Goal: Task Accomplishment & Management: Complete application form

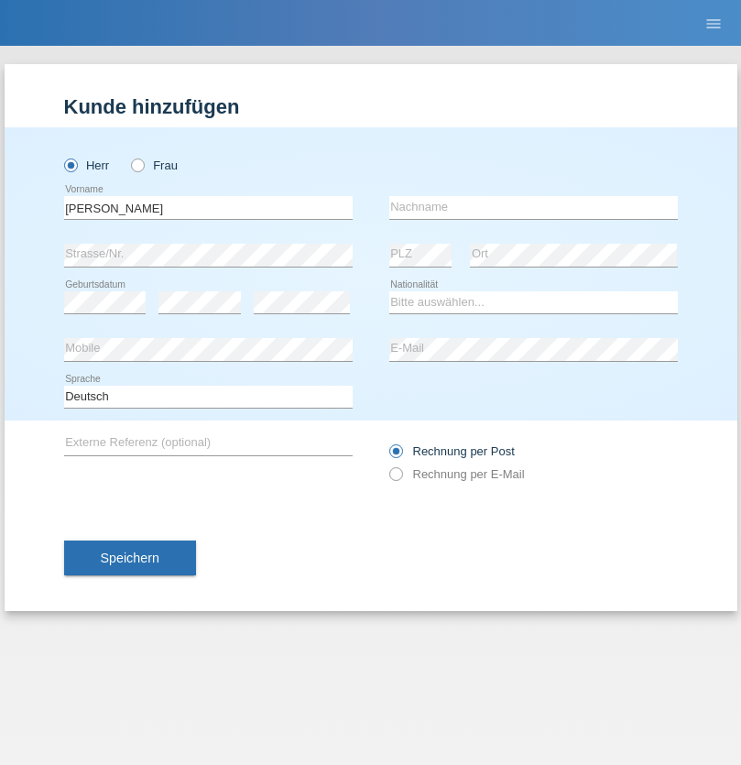
type input "[PERSON_NAME]"
click at [533, 207] on input "text" at bounding box center [533, 207] width 289 height 23
type input "Peraic"
select select "CH"
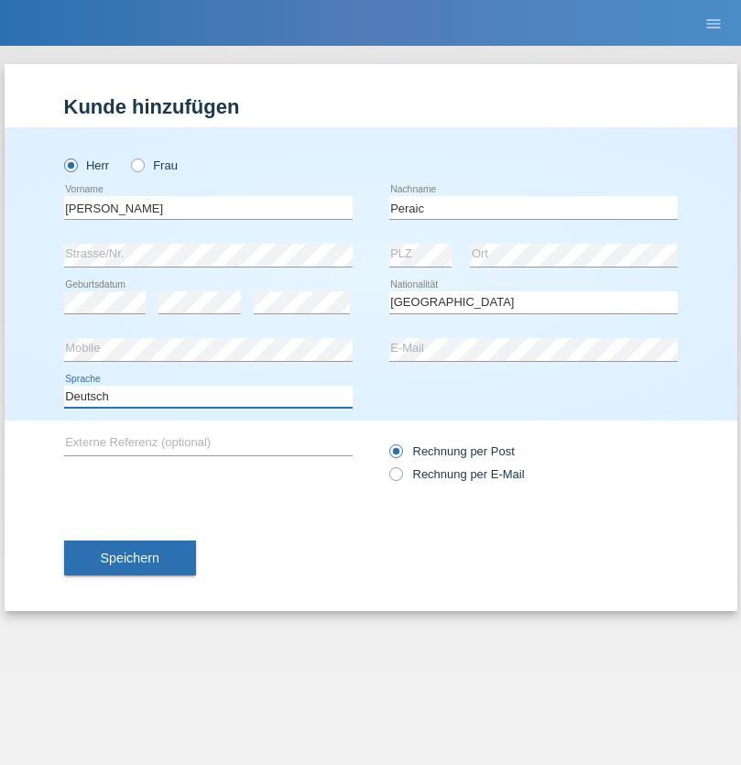
select select "en"
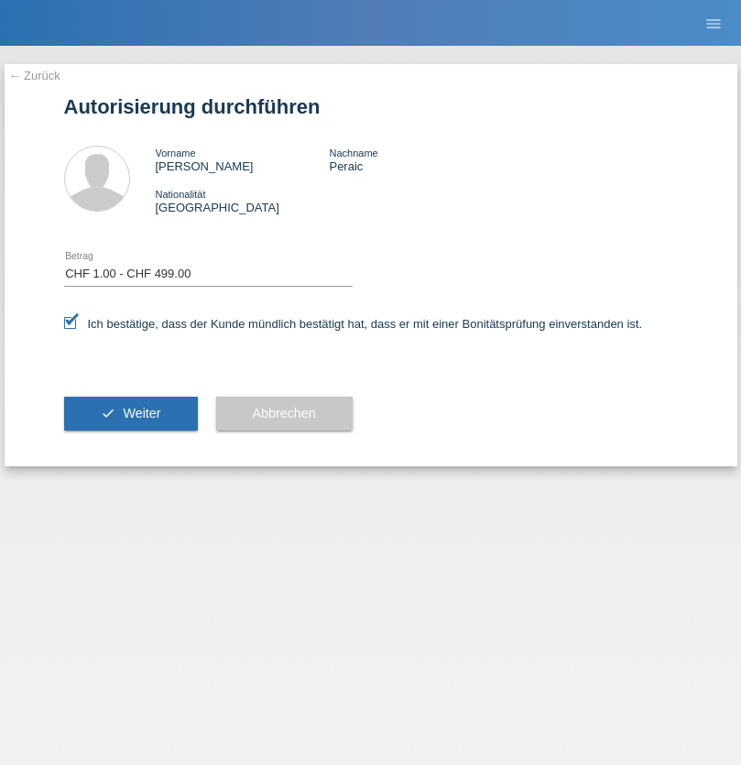
select select "1"
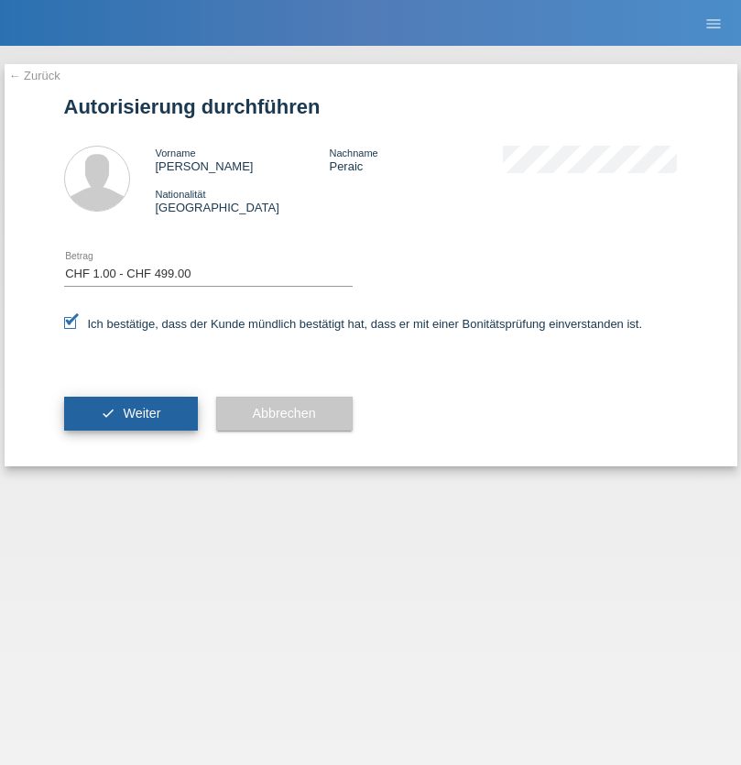
click at [130, 413] on span "Weiter" at bounding box center [142, 413] width 38 height 15
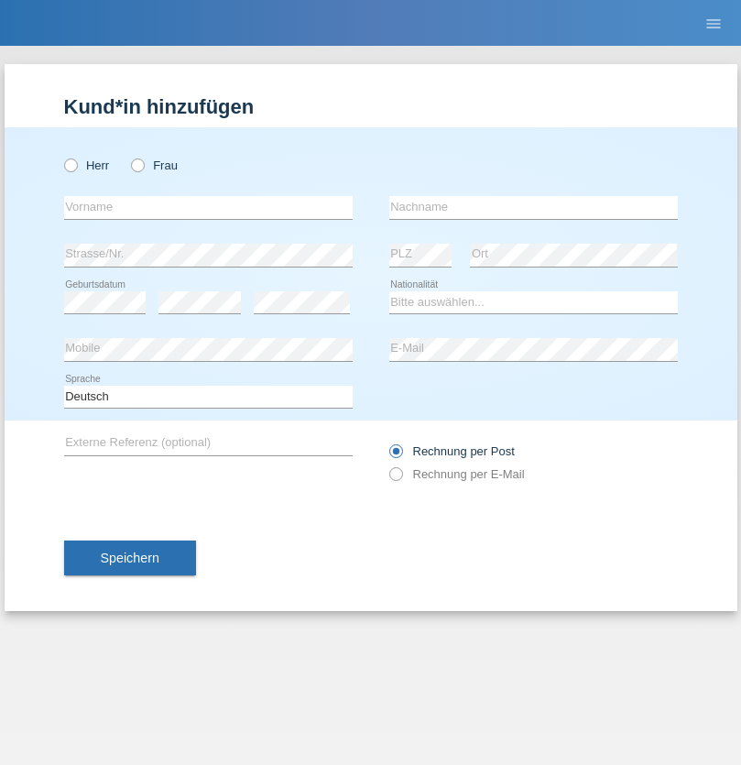
radio input "true"
click at [208, 207] on input "text" at bounding box center [208, 207] width 289 height 23
type input "Varga"
click at [533, 207] on input "text" at bounding box center [533, 207] width 289 height 23
type input "Florin"
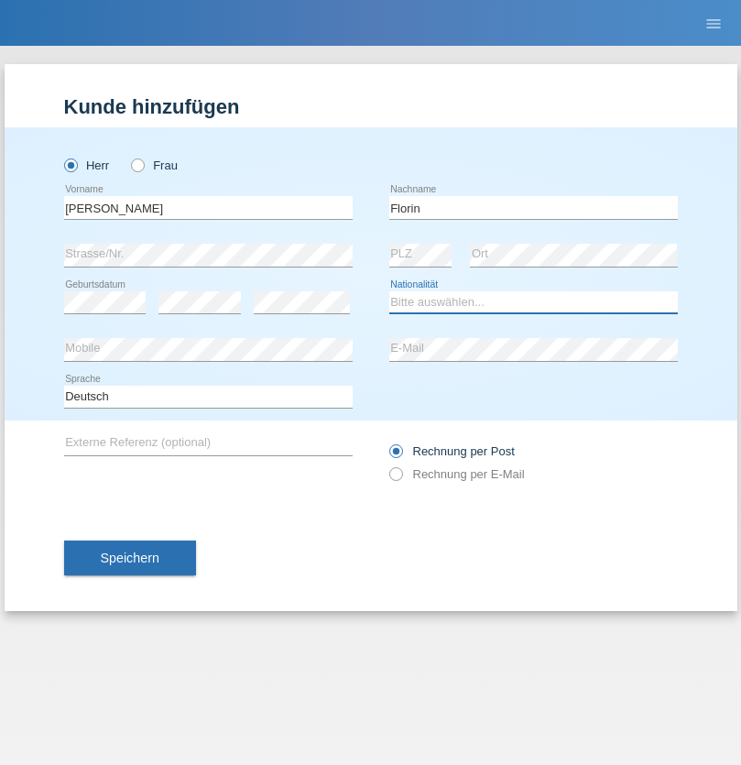
select select "RO"
select select "C"
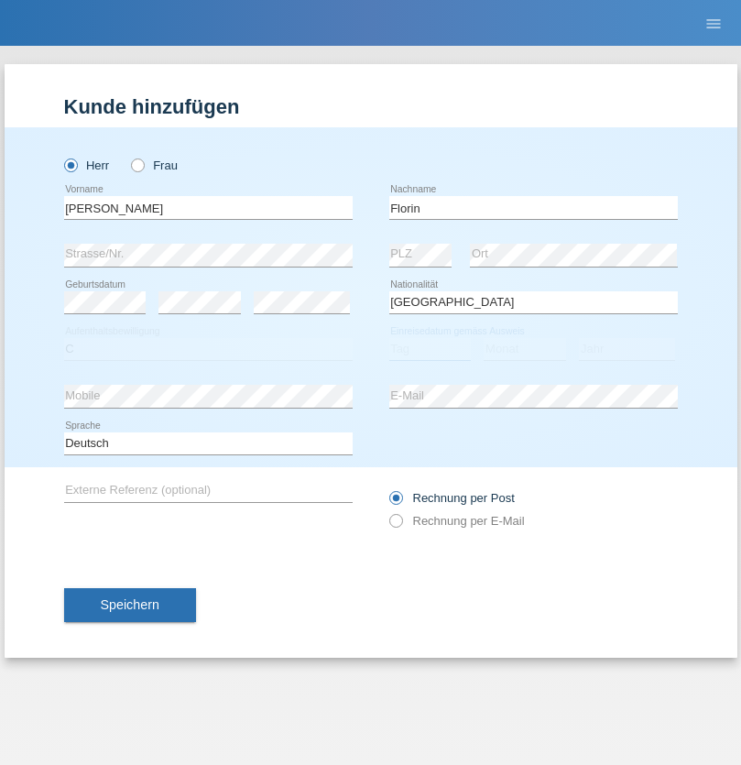
select select "29"
select select "02"
select select "2021"
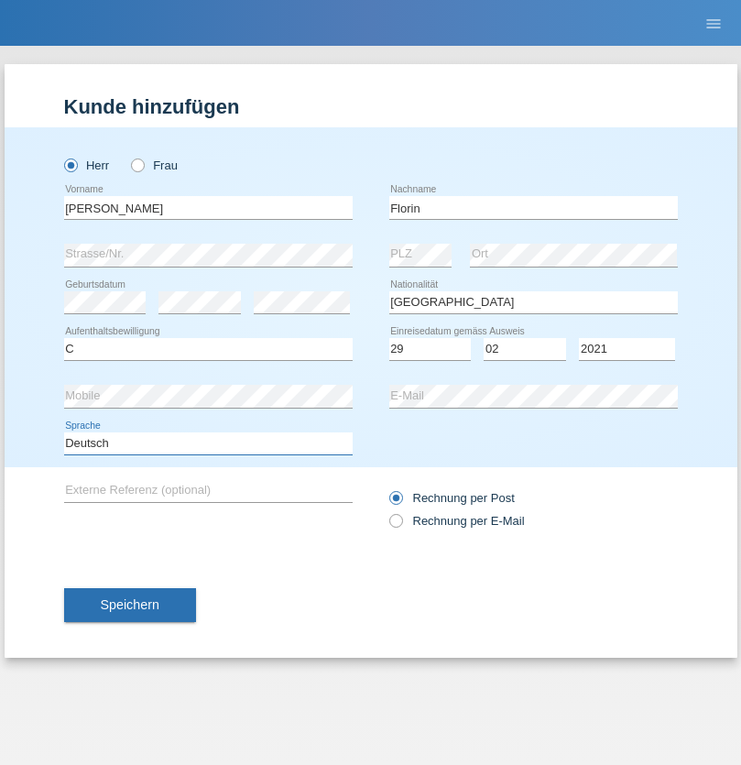
select select "en"
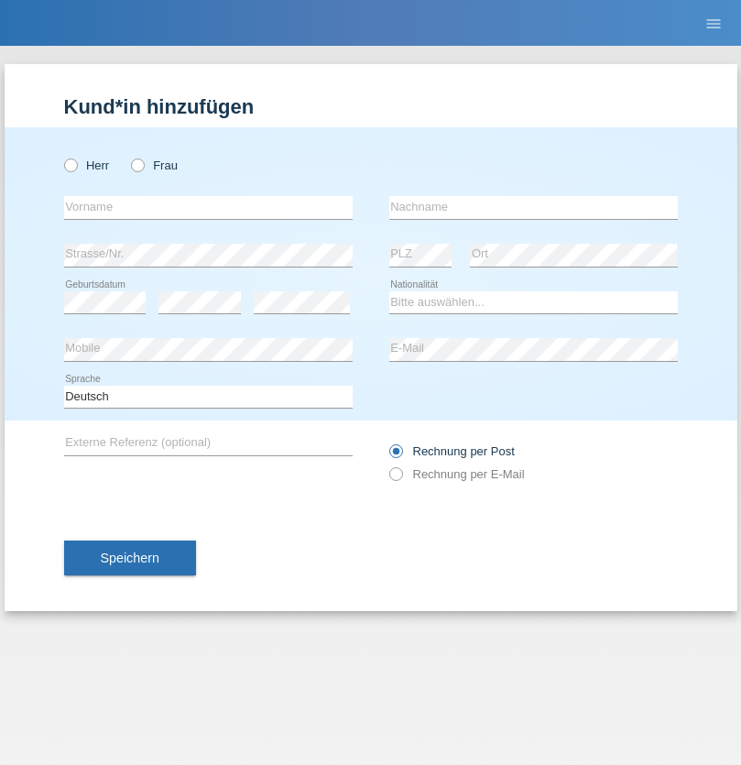
radio input "true"
click at [208, 207] on input "text" at bounding box center [208, 207] width 289 height 23
type input "Ruth"
click at [533, 207] on input "text" at bounding box center [533, 207] width 289 height 23
type input "Krebs"
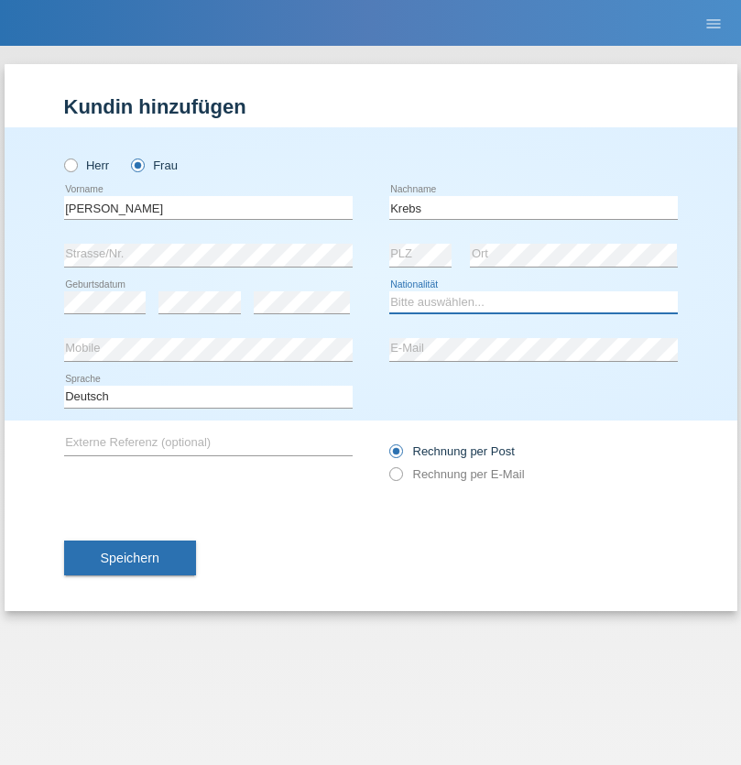
select select "CH"
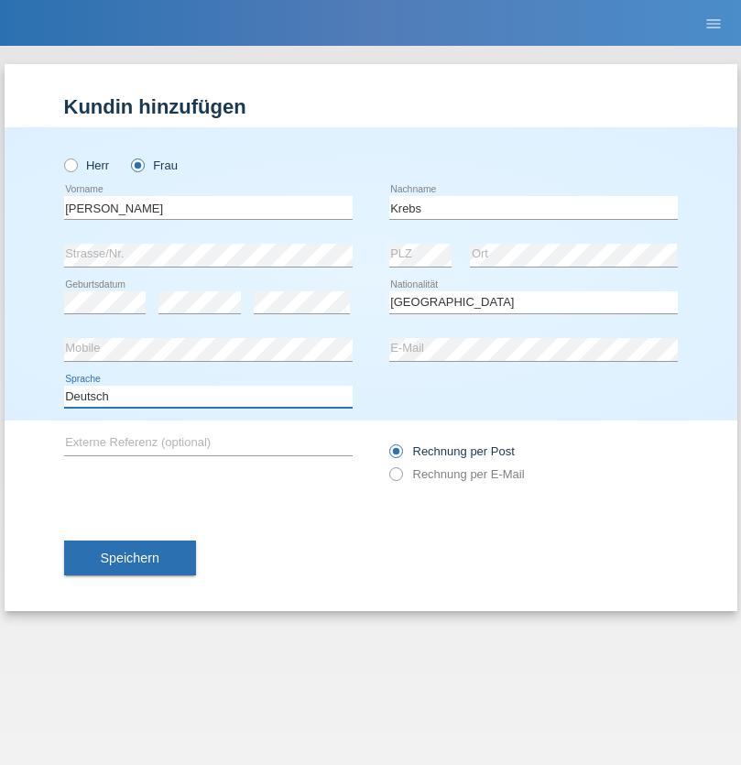
select select "en"
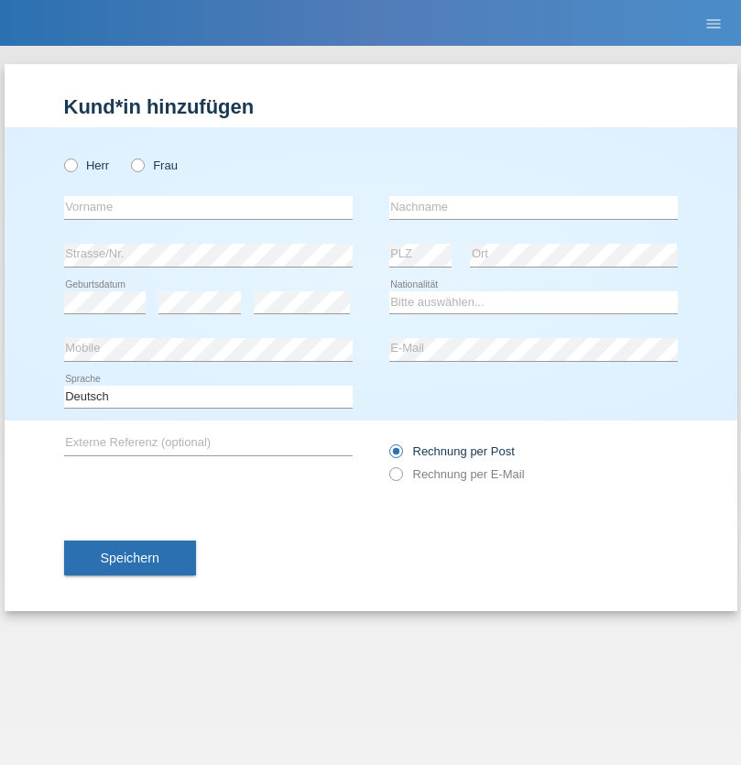
radio input "true"
click at [208, 207] on input "text" at bounding box center [208, 207] width 289 height 23
type input "Qovanaj"
click at [533, 207] on input "text" at bounding box center [533, 207] width 289 height 23
type input "Shaban"
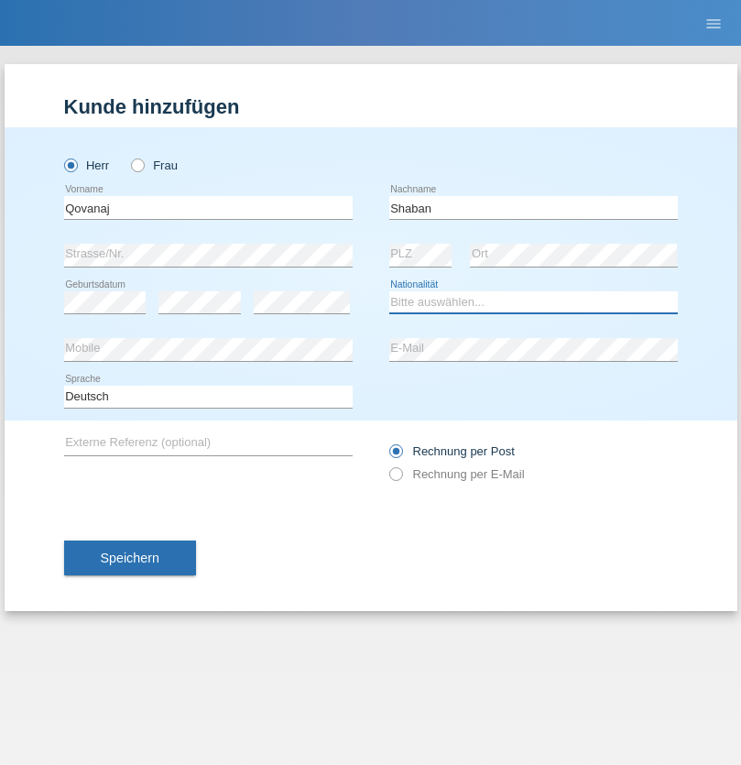
select select "CH"
radio input "true"
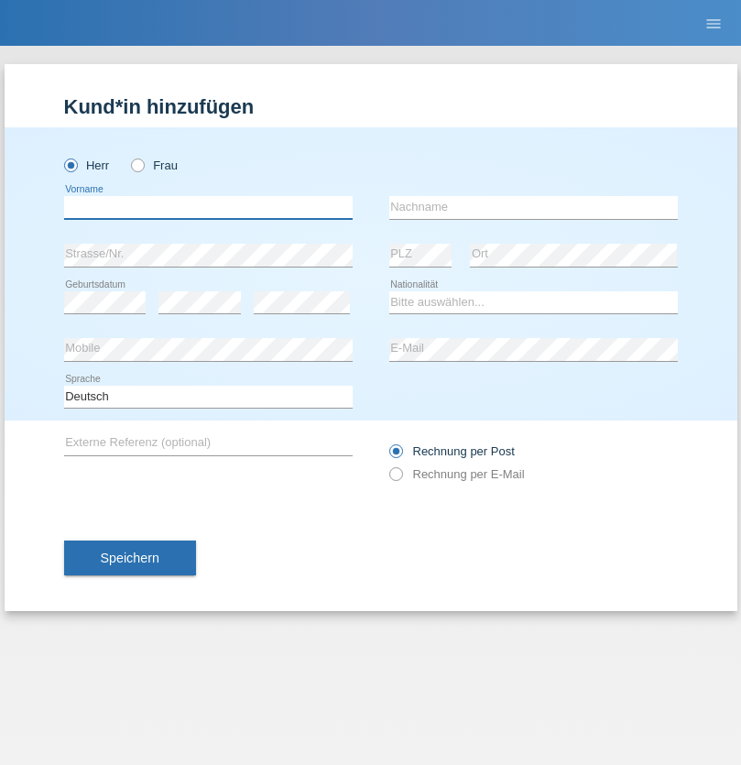
click at [208, 207] on input "text" at bounding box center [208, 207] width 289 height 23
type input "[PERSON_NAME]"
click at [533, 207] on input "text" at bounding box center [533, 207] width 289 height 23
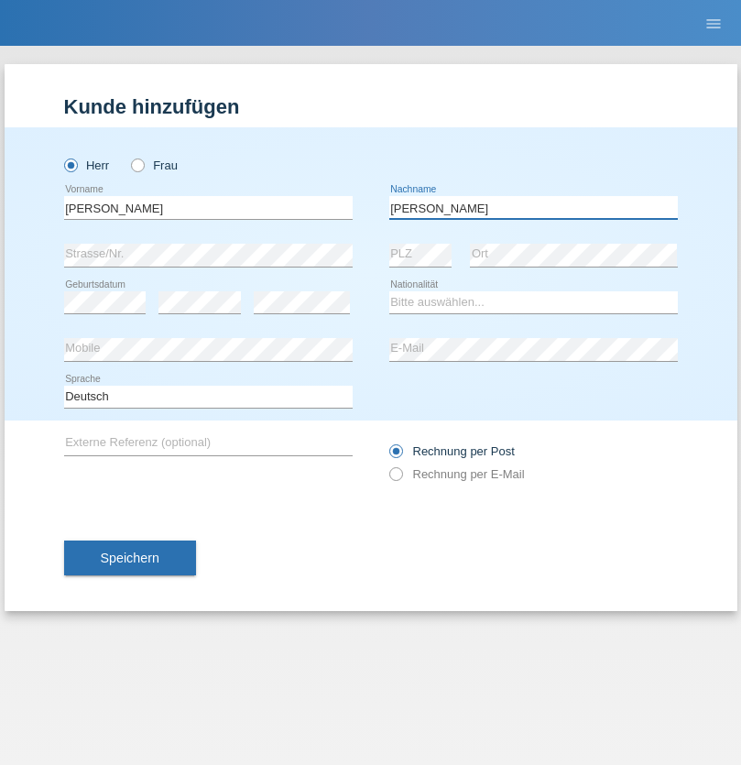
type input "Silva"
select select "PT"
select select "C"
select select "13"
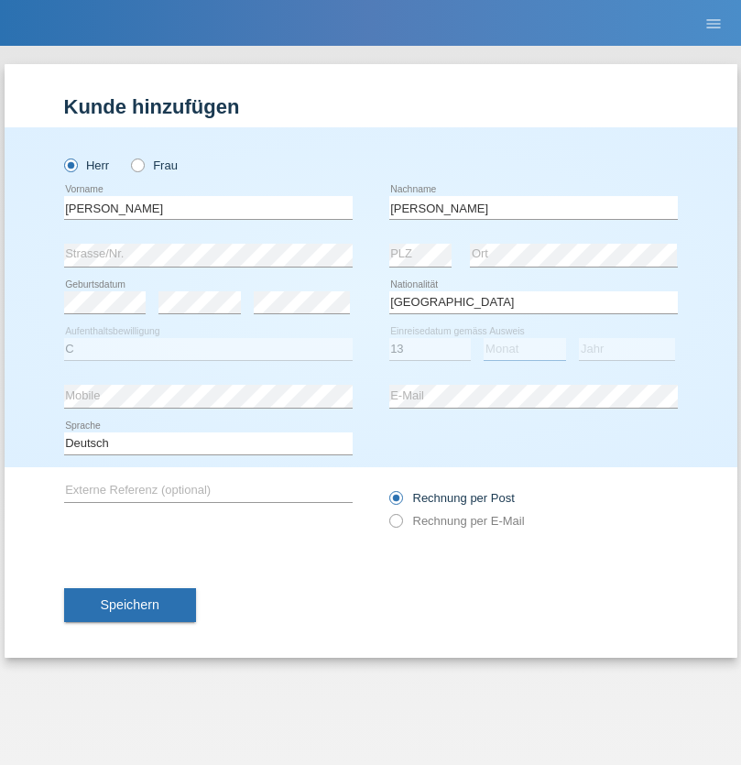
select select "03"
select select "2021"
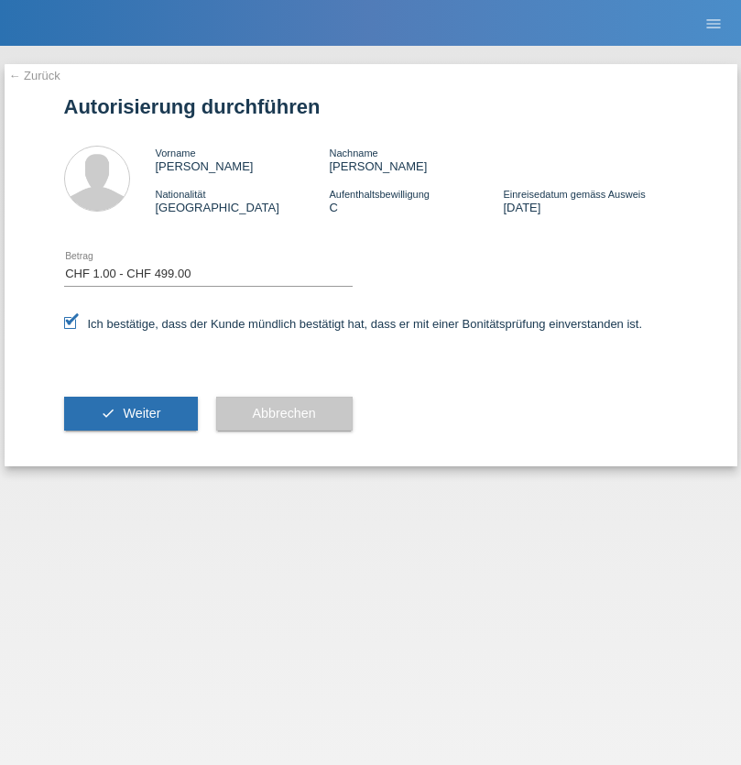
select select "1"
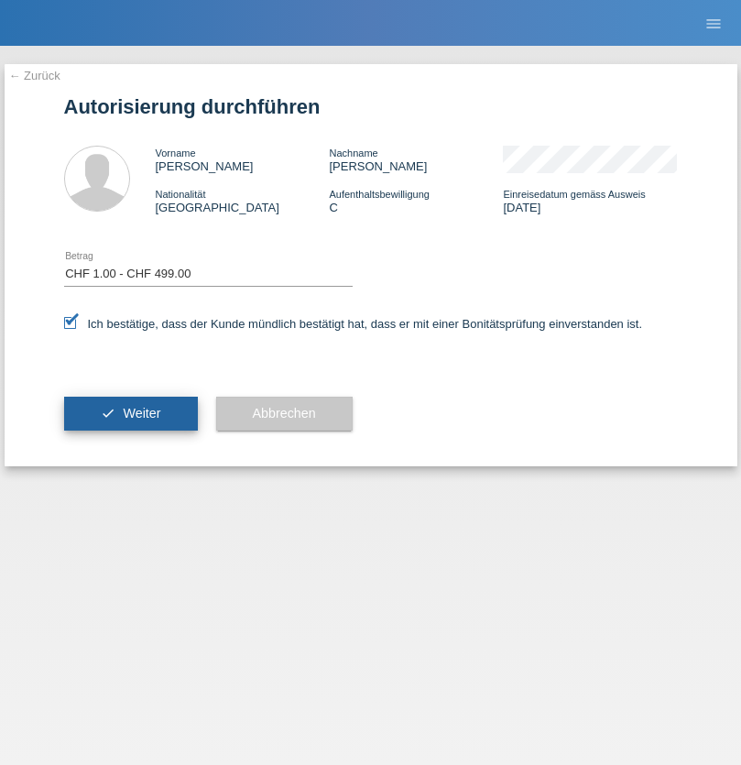
click at [130, 413] on span "Weiter" at bounding box center [142, 413] width 38 height 15
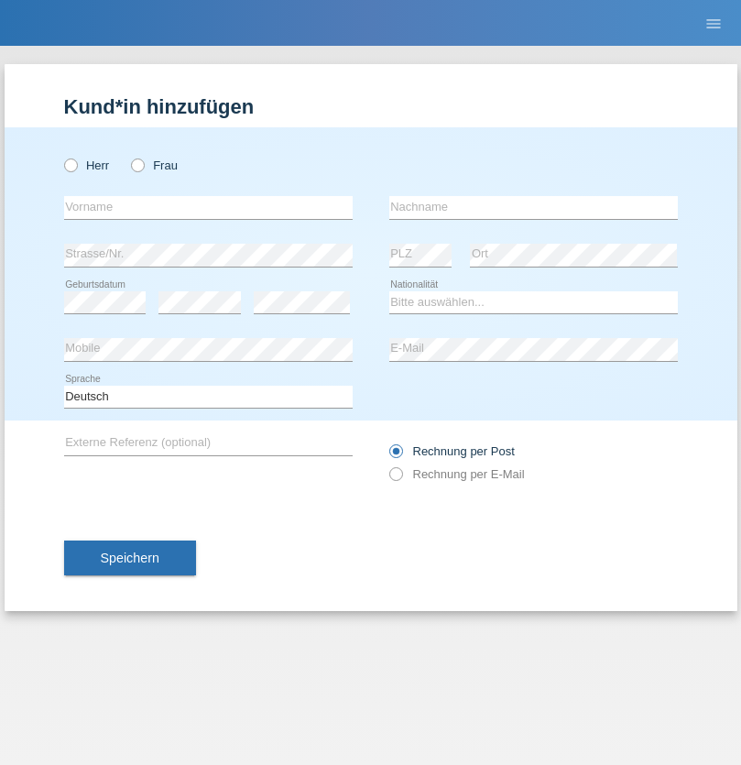
radio input "true"
click at [208, 207] on input "text" at bounding box center [208, 207] width 289 height 23
type input "Zivko"
click at [533, 207] on input "text" at bounding box center [533, 207] width 289 height 23
type input "Peraic"
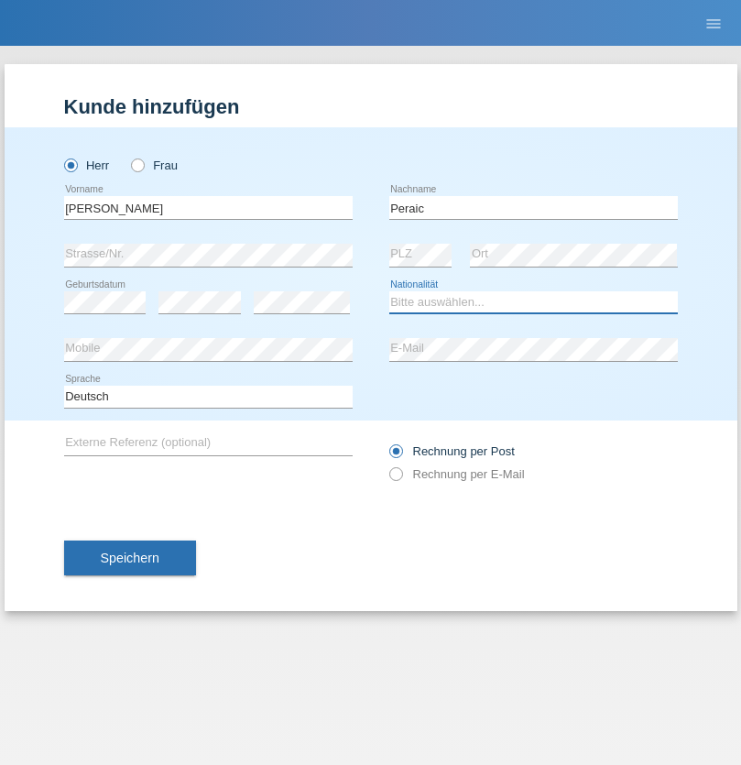
select select "CH"
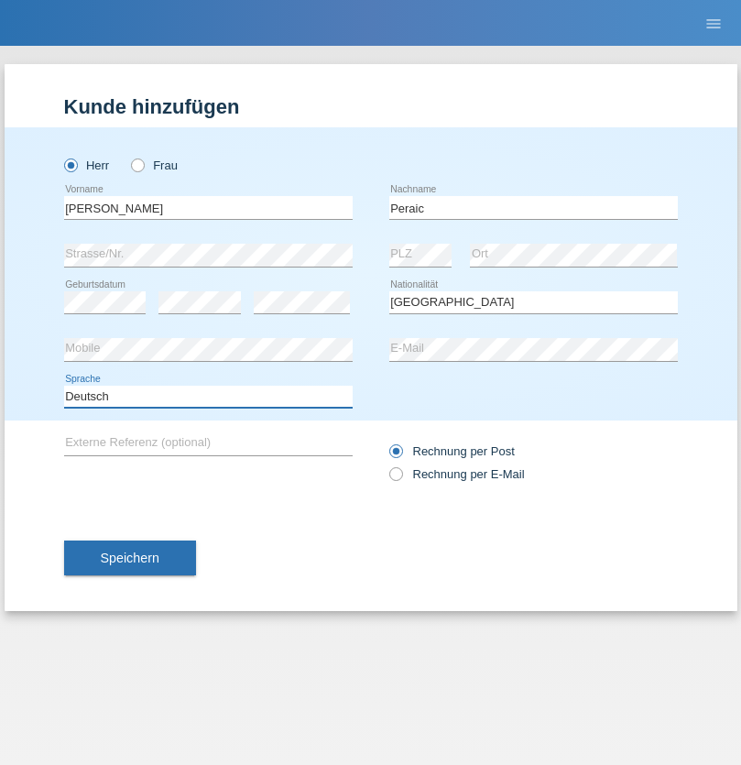
select select "en"
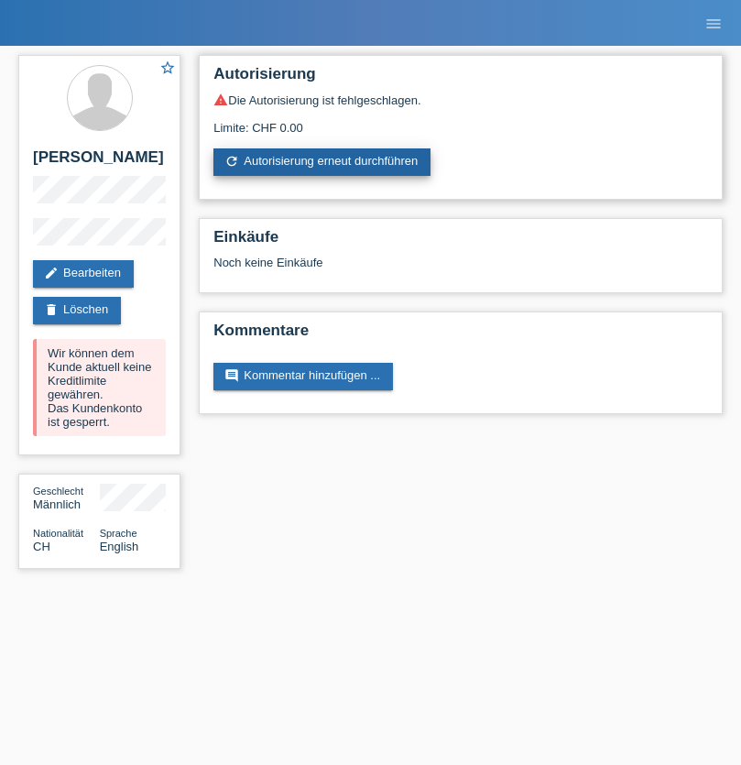
click at [323, 162] on link "refresh Autorisierung erneut durchführen" at bounding box center [321, 161] width 217 height 27
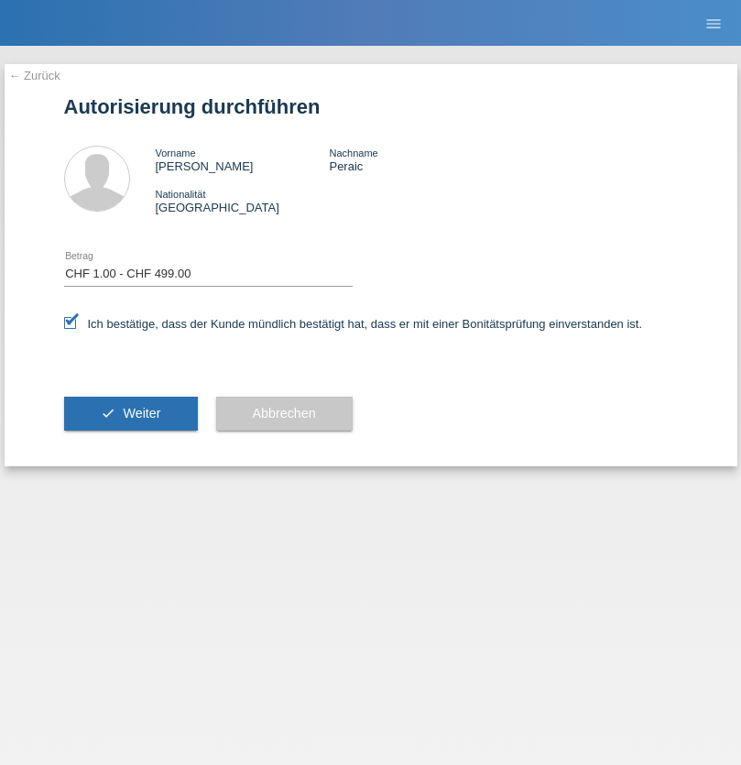
select select "1"
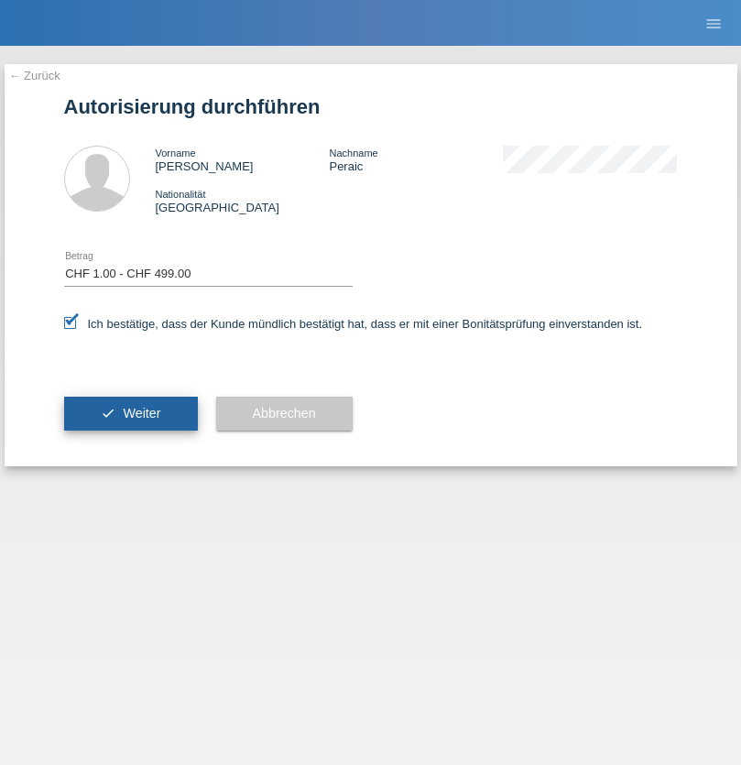
click at [130, 413] on span "Weiter" at bounding box center [142, 413] width 38 height 15
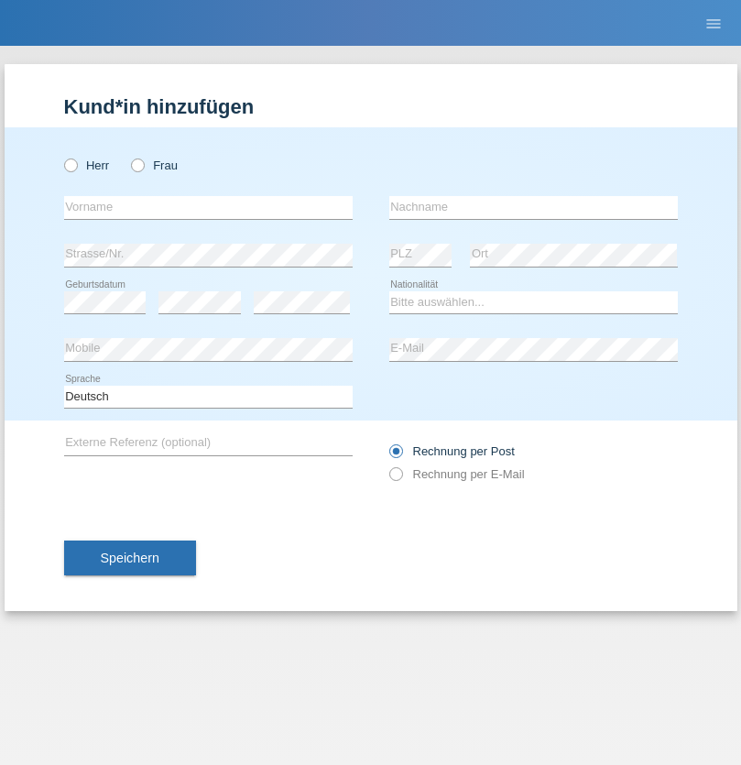
radio input "true"
click at [208, 207] on input "text" at bounding box center [208, 207] width 289 height 23
type input "[PERSON_NAME]"
click at [533, 207] on input "text" at bounding box center [533, 207] width 289 height 23
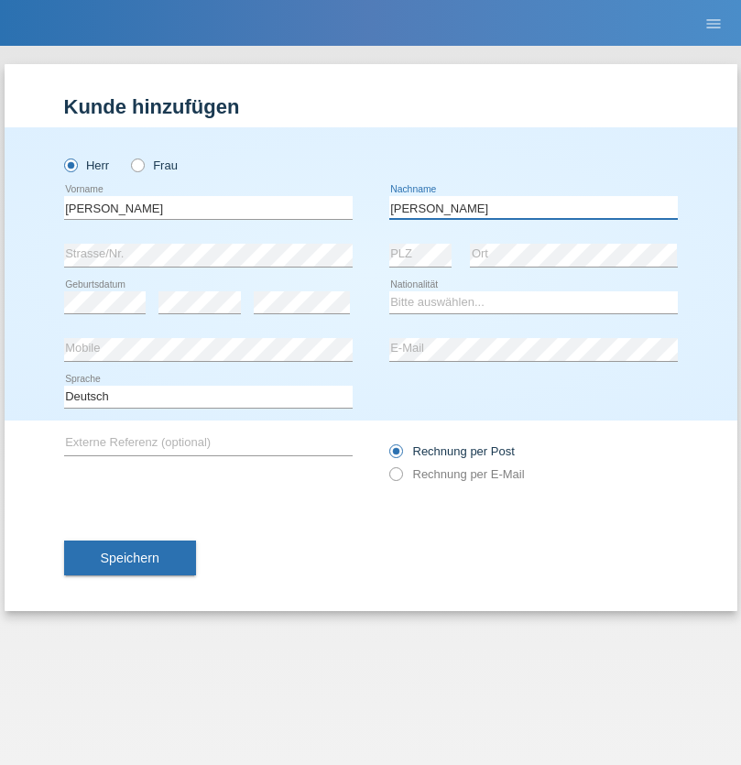
type input "[PERSON_NAME]"
select select "CH"
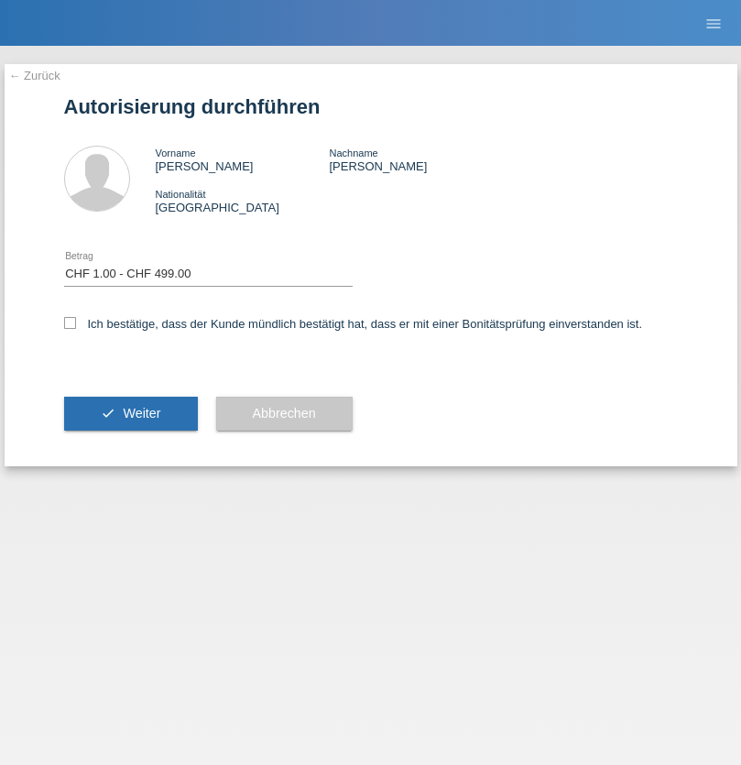
select select "1"
checkbox input "true"
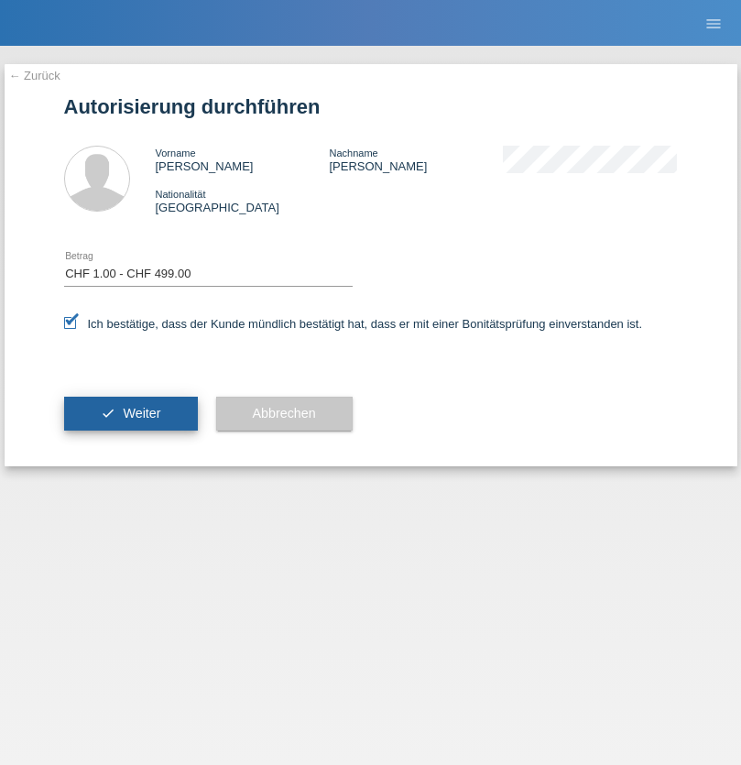
click at [130, 413] on span "Weiter" at bounding box center [142, 413] width 38 height 15
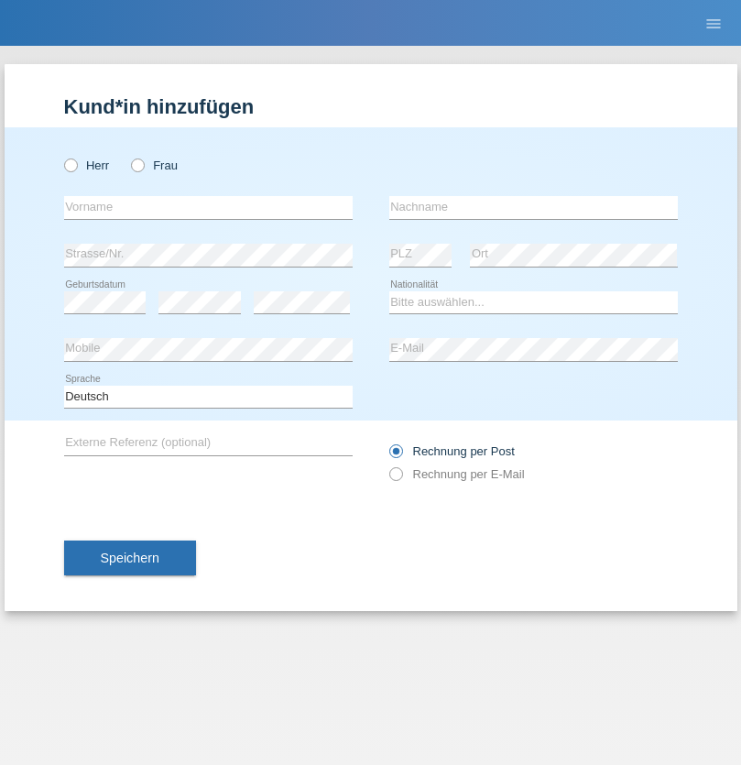
radio input "true"
click at [208, 207] on input "text" at bounding box center [208, 207] width 289 height 23
type input "Marian"
click at [533, 207] on input "text" at bounding box center [533, 207] width 289 height 23
type input "Matusa"
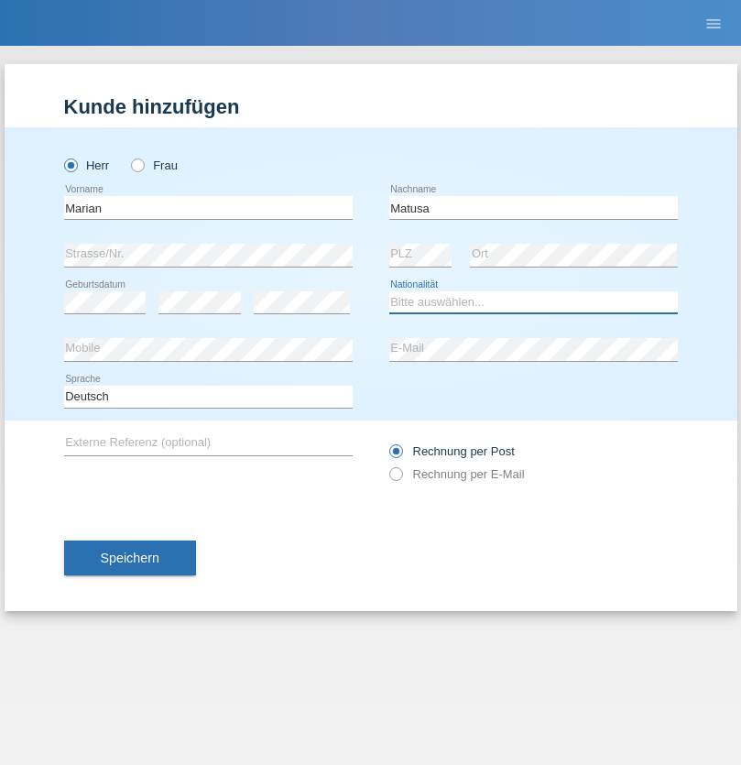
select select "RO"
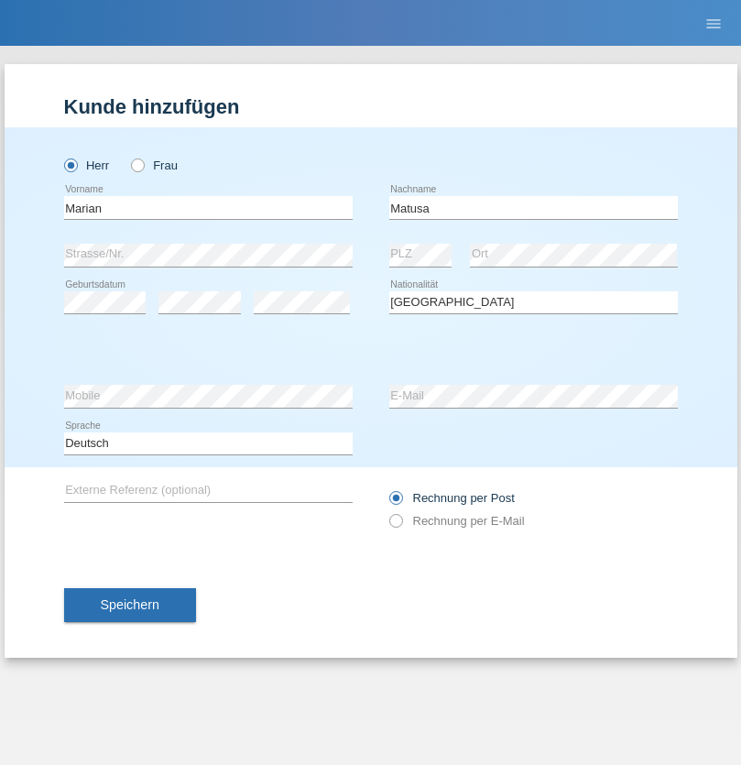
select select "C"
select select "01"
select select "06"
select select "2016"
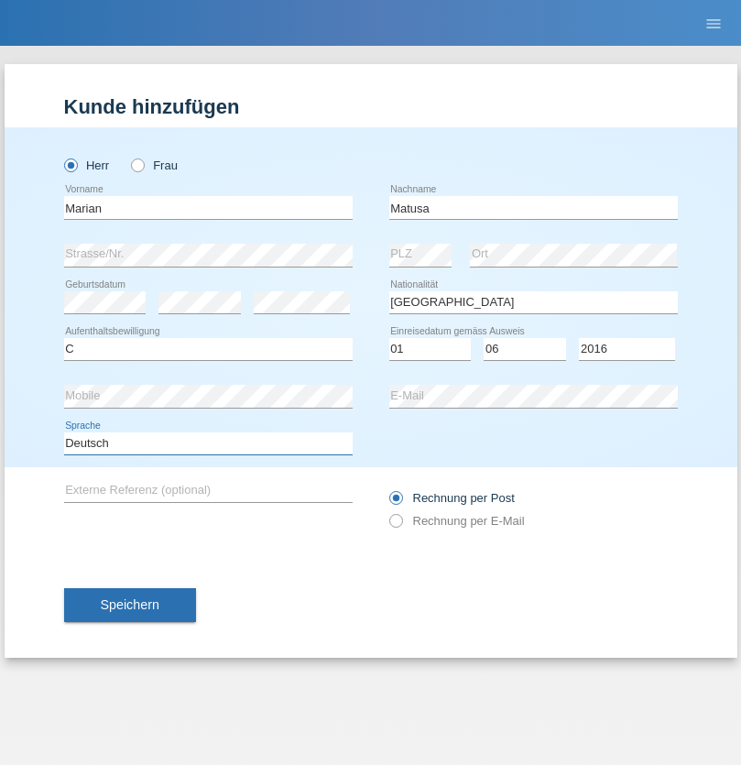
select select "en"
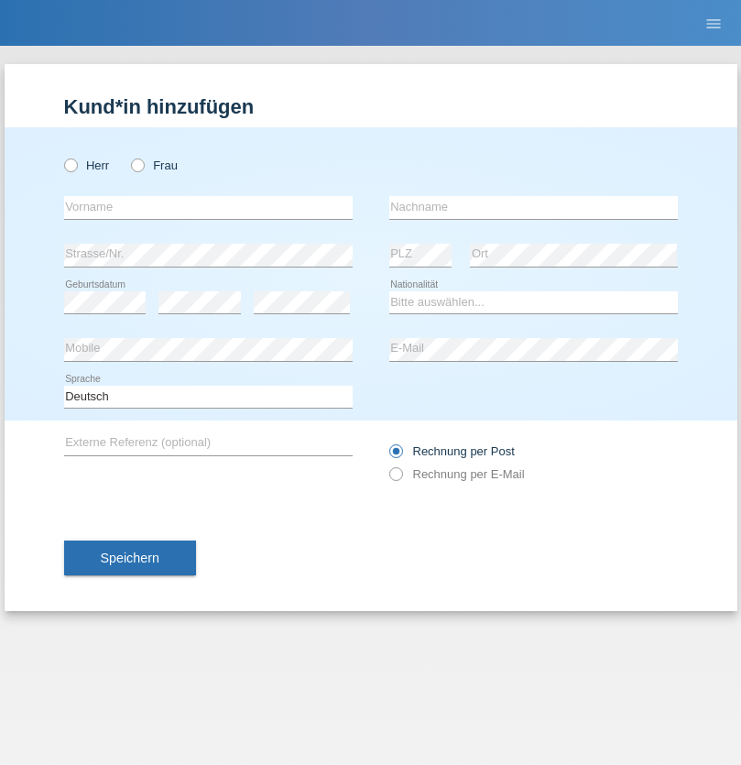
radio input "true"
click at [208, 207] on input "text" at bounding box center [208, 207] width 289 height 23
type input "[PERSON_NAME]"
click at [533, 207] on input "text" at bounding box center [533, 207] width 289 height 23
type input "Weinlein"
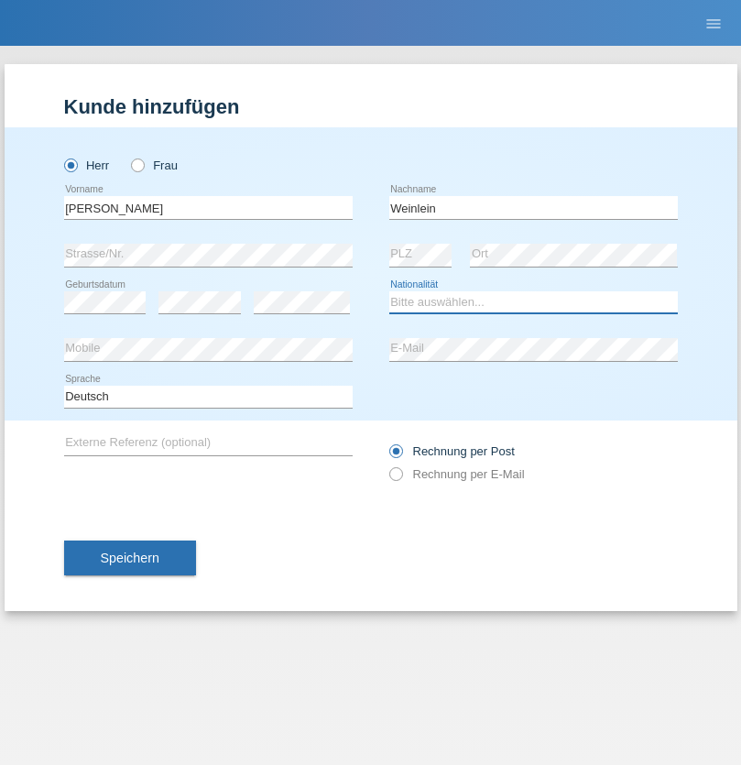
select select "CH"
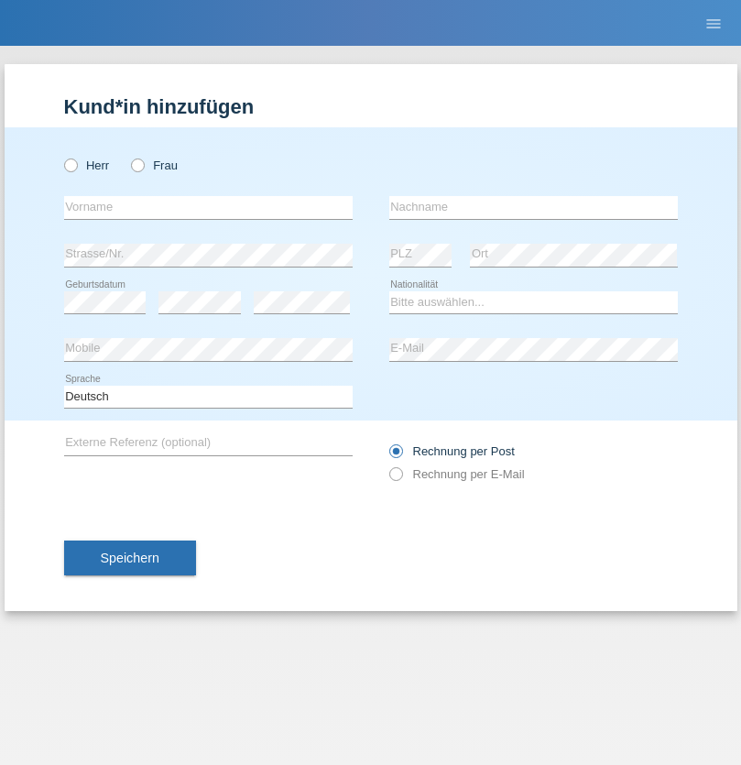
radio input "true"
click at [208, 207] on input "text" at bounding box center [208, 207] width 289 height 23
type input "Jashari lmeri"
click at [533, 207] on input "text" at bounding box center [533, 207] width 289 height 23
type input "Rabije"
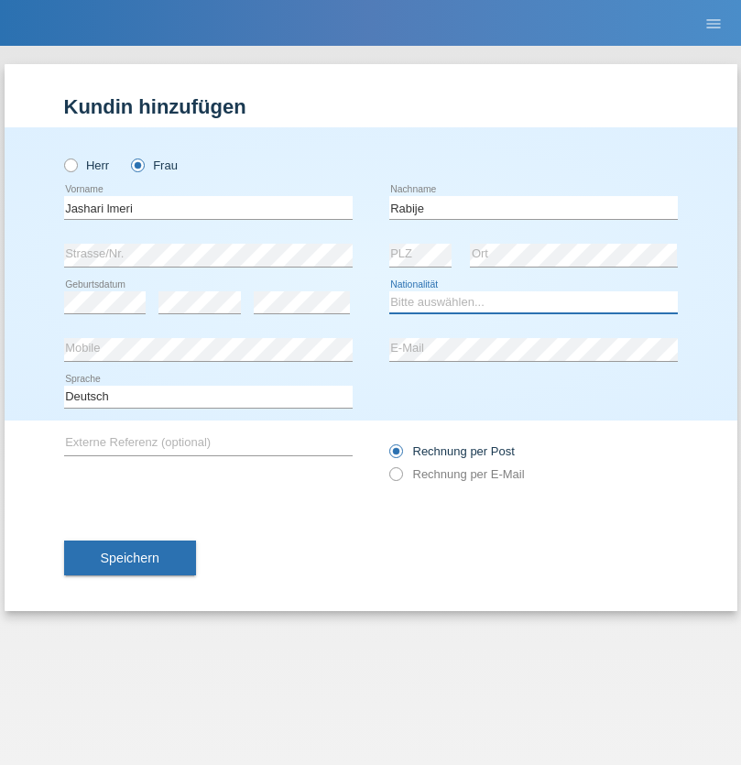
select select "CH"
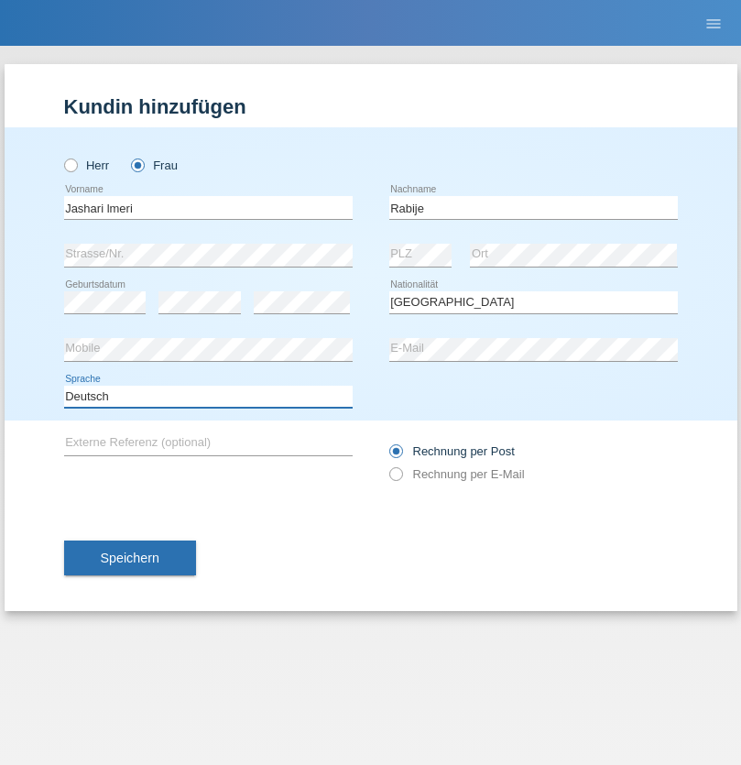
select select "en"
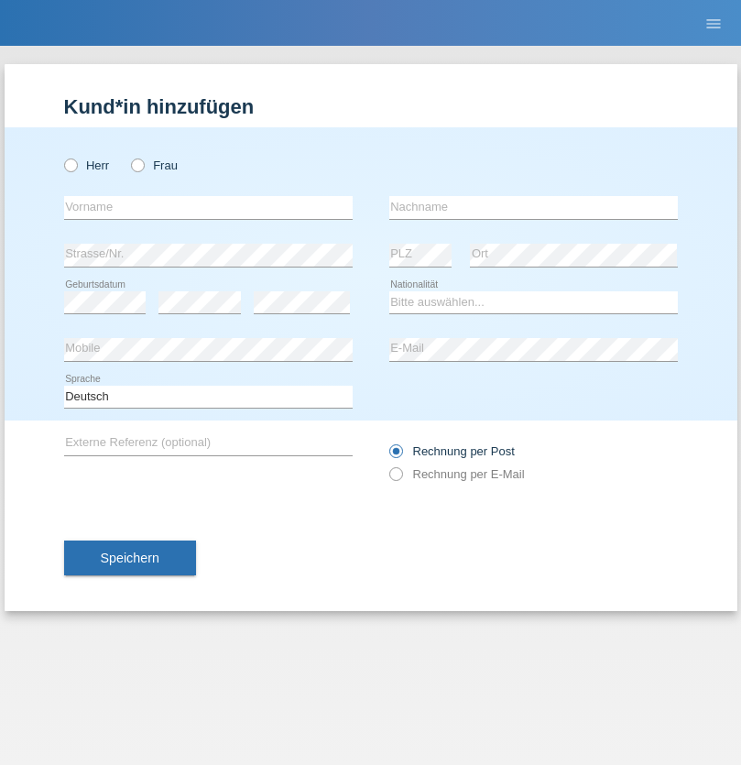
radio input "true"
click at [208, 207] on input "text" at bounding box center [208, 207] width 289 height 23
type input "firat"
click at [533, 207] on input "text" at bounding box center [533, 207] width 289 height 23
type input "kara"
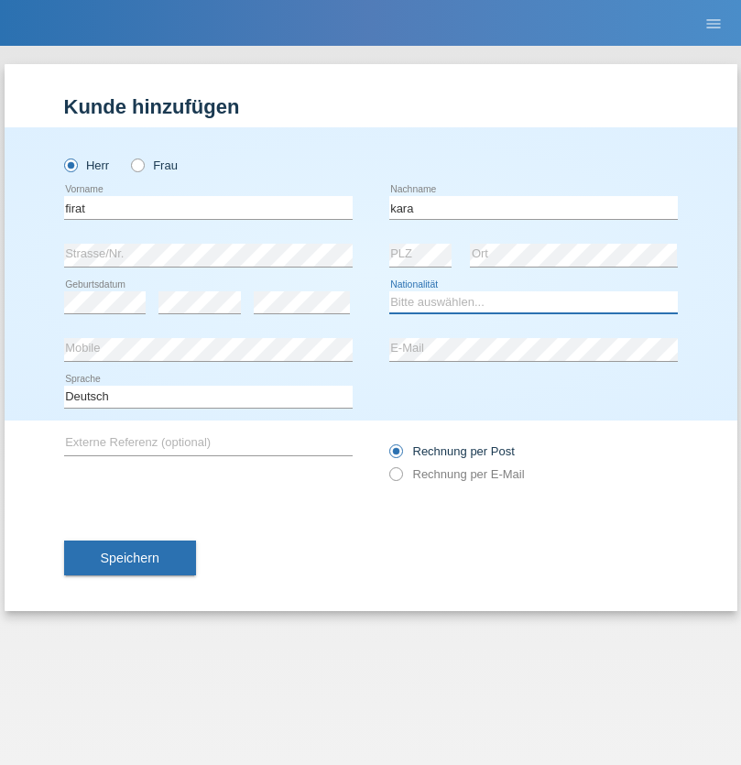
select select "CH"
radio input "true"
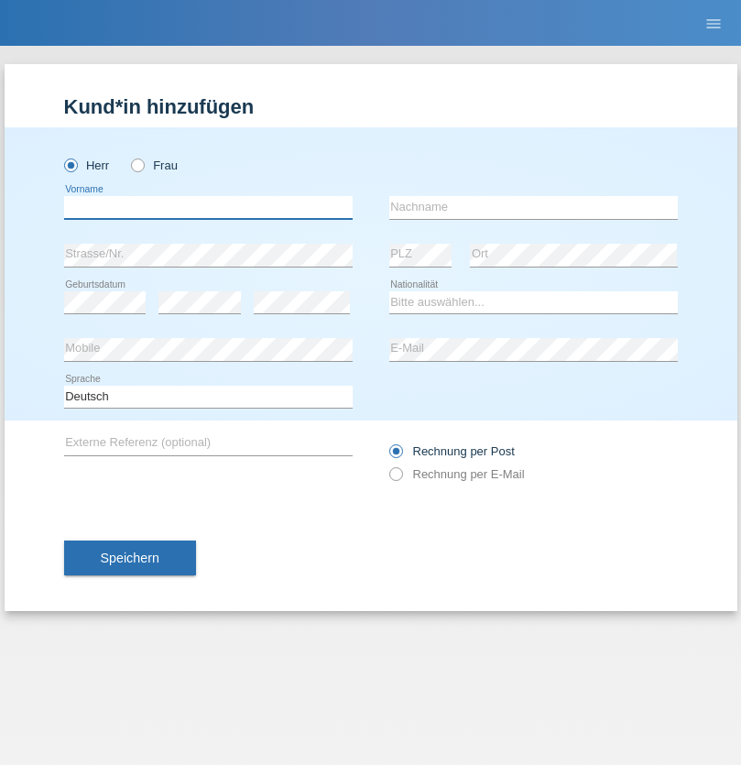
click at [208, 207] on input "text" at bounding box center [208, 207] width 289 height 23
type input "Gigov"
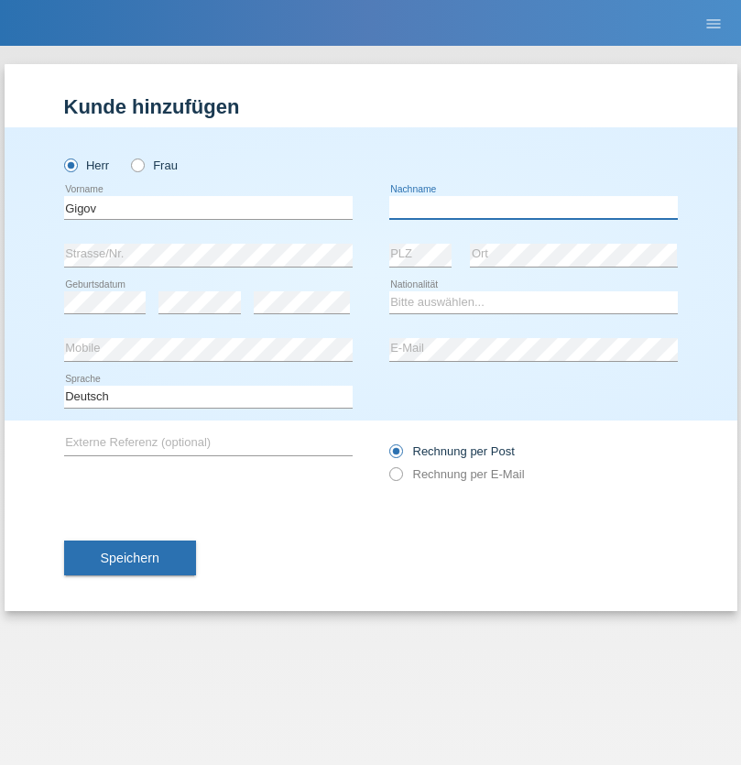
click at [533, 207] on input "text" at bounding box center [533, 207] width 289 height 23
type input "Zhan"
select select "BG"
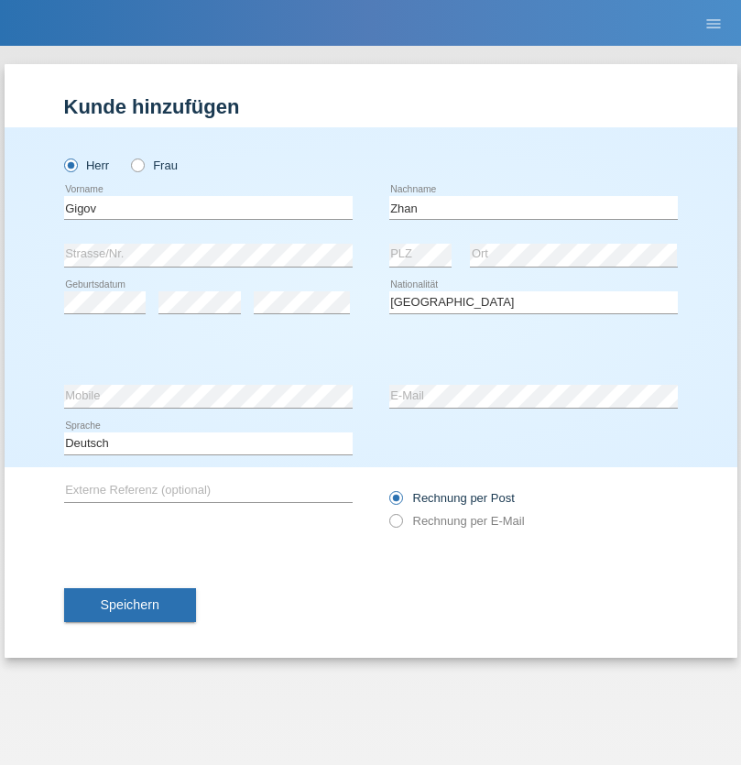
select select "C"
select select "23"
select select "10"
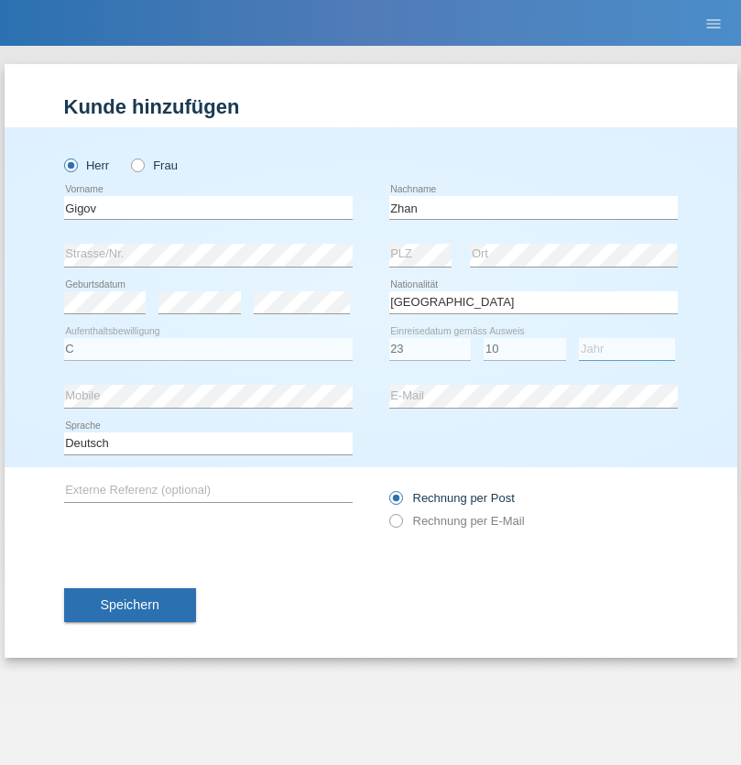
select select "2021"
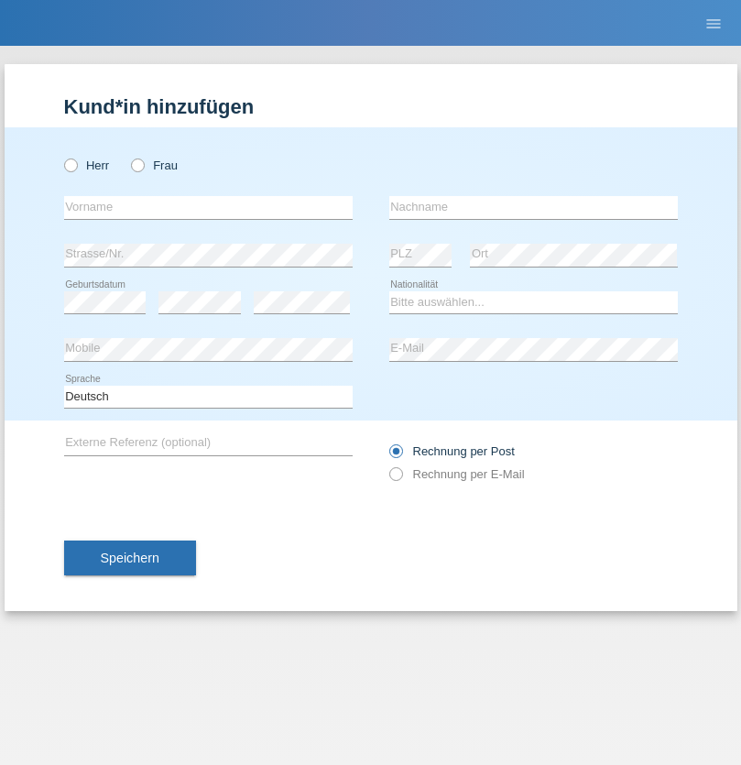
radio input "true"
click at [208, 207] on input "text" at bounding box center [208, 207] width 289 height 23
type input "Amand"
click at [533, 207] on input "text" at bounding box center [533, 207] width 289 height 23
type input "Pires"
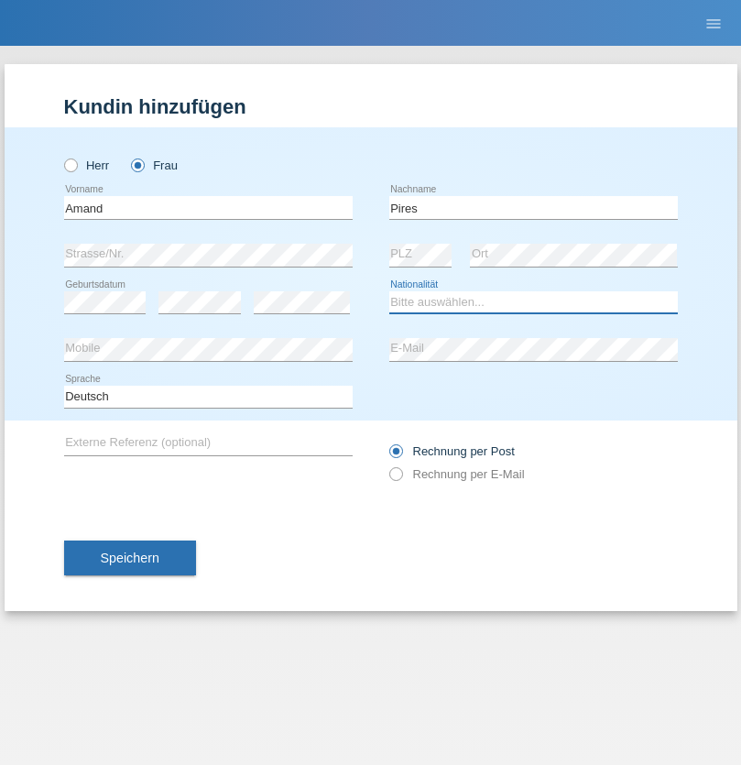
select select "CH"
radio input "true"
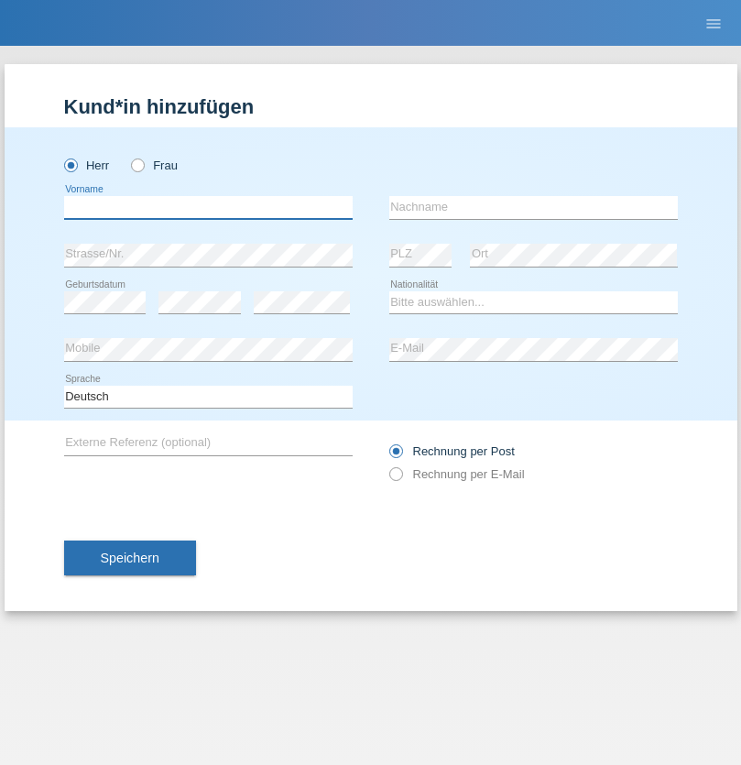
click at [208, 207] on input "text" at bounding box center [208, 207] width 289 height 23
type input "Anwar"
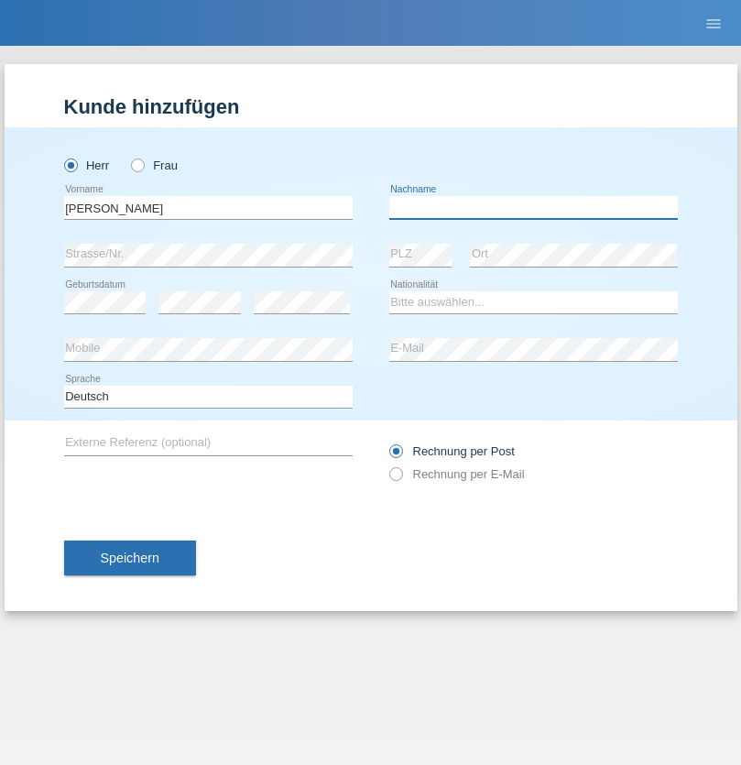
click at [533, 207] on input "text" at bounding box center [533, 207] width 289 height 23
type input "Saidi"
select select "CH"
radio input "true"
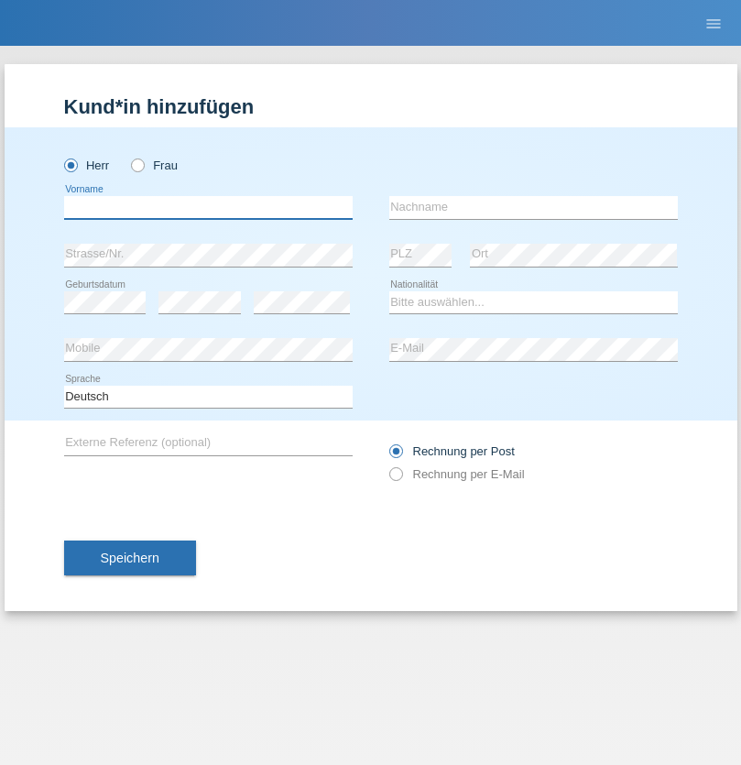
click at [208, 207] on input "text" at bounding box center [208, 207] width 289 height 23
type input "Matusa"
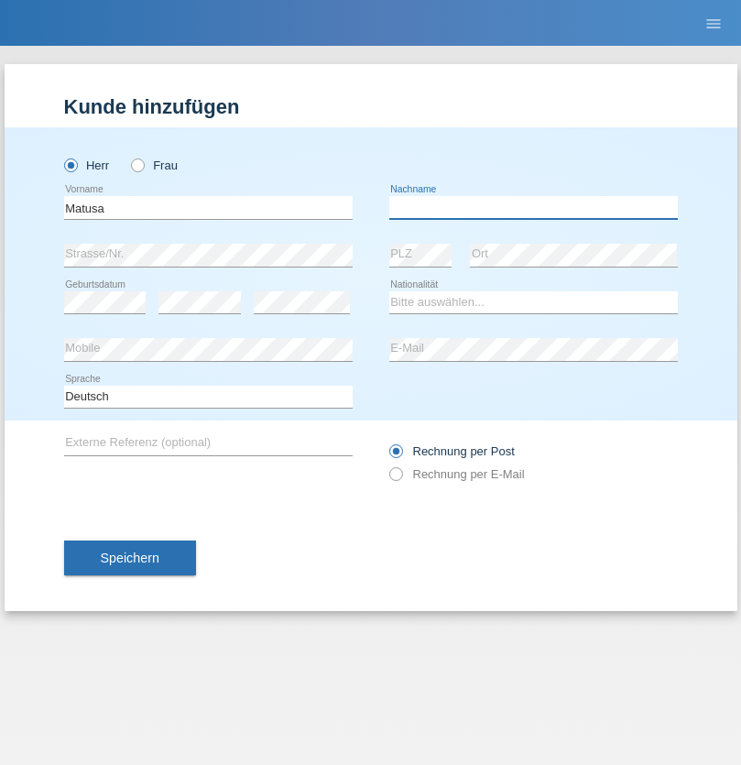
click at [533, 207] on input "text" at bounding box center [533, 207] width 289 height 23
type input "[PERSON_NAME]"
select select "OM"
select select "C"
select select "01"
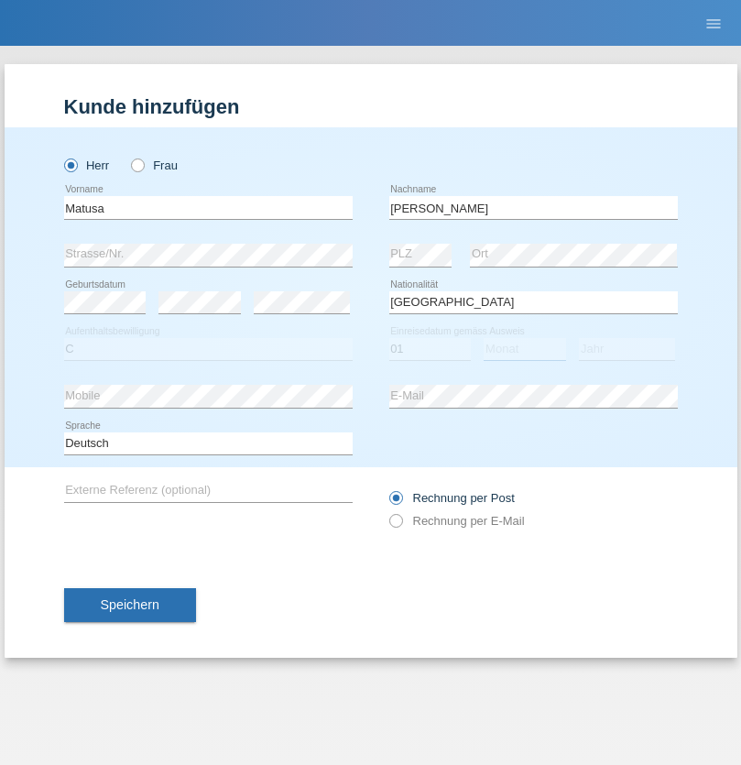
select select "06"
select select "2016"
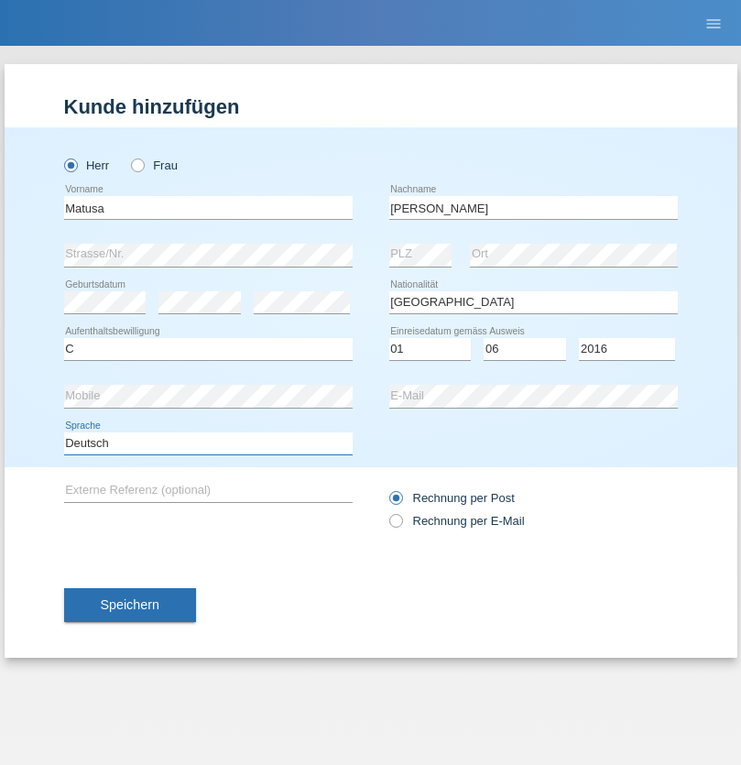
select select "en"
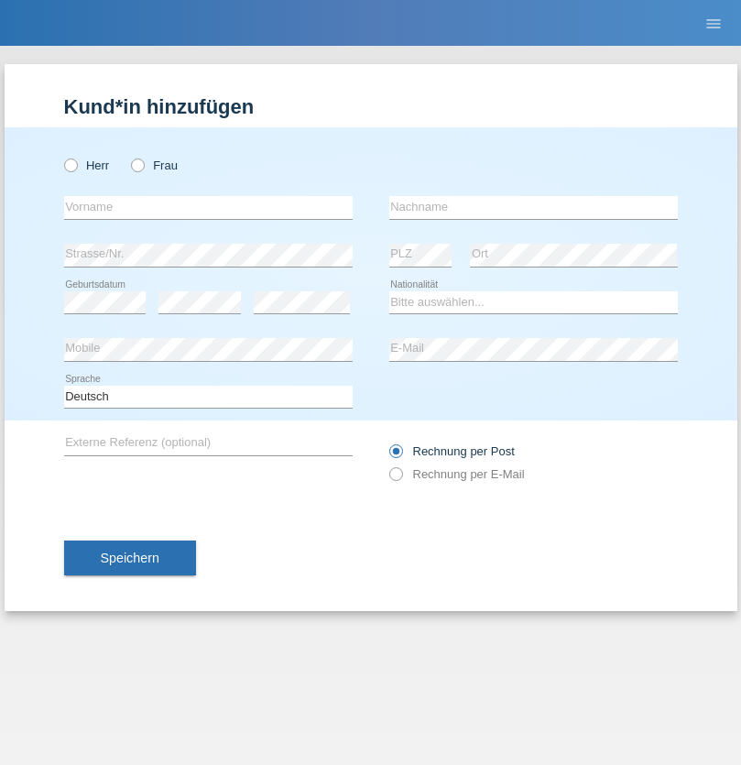
radio input "true"
click at [208, 207] on input "text" at bounding box center [208, 207] width 289 height 23
type input "[PERSON_NAME]"
click at [533, 207] on input "text" at bounding box center [533, 207] width 289 height 23
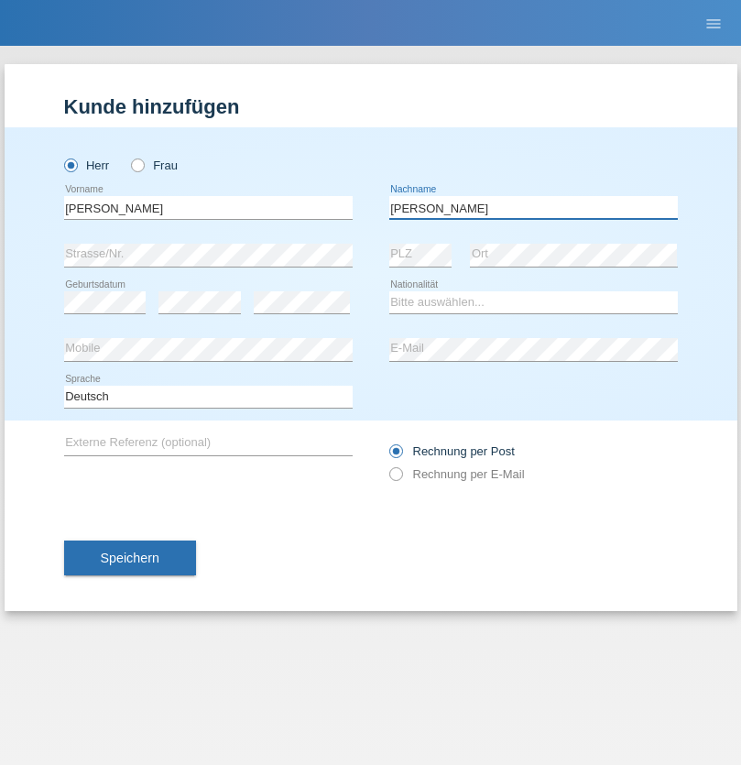
type input "[PERSON_NAME]"
select select "PT"
select select "C"
select select "23"
select select "08"
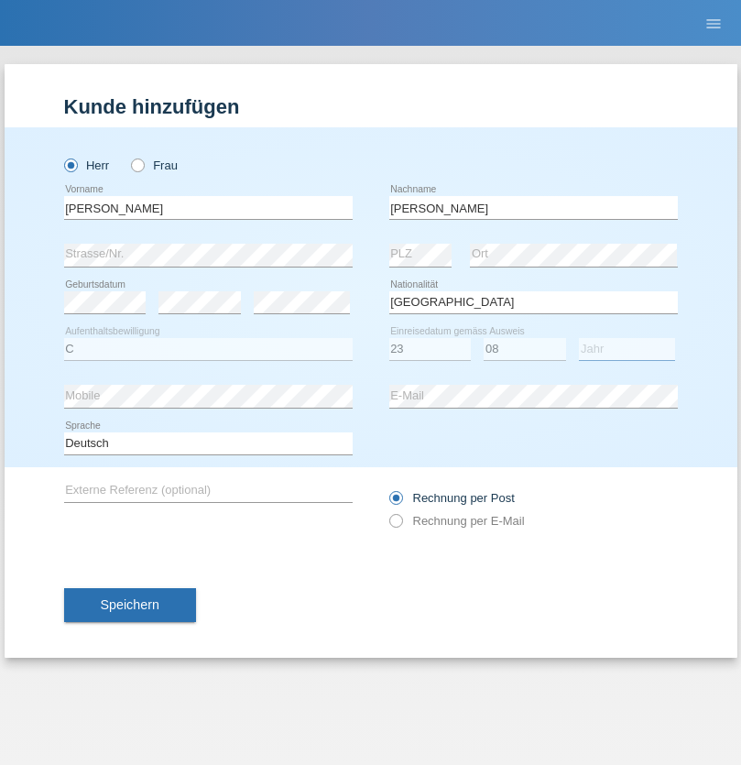
select select "2021"
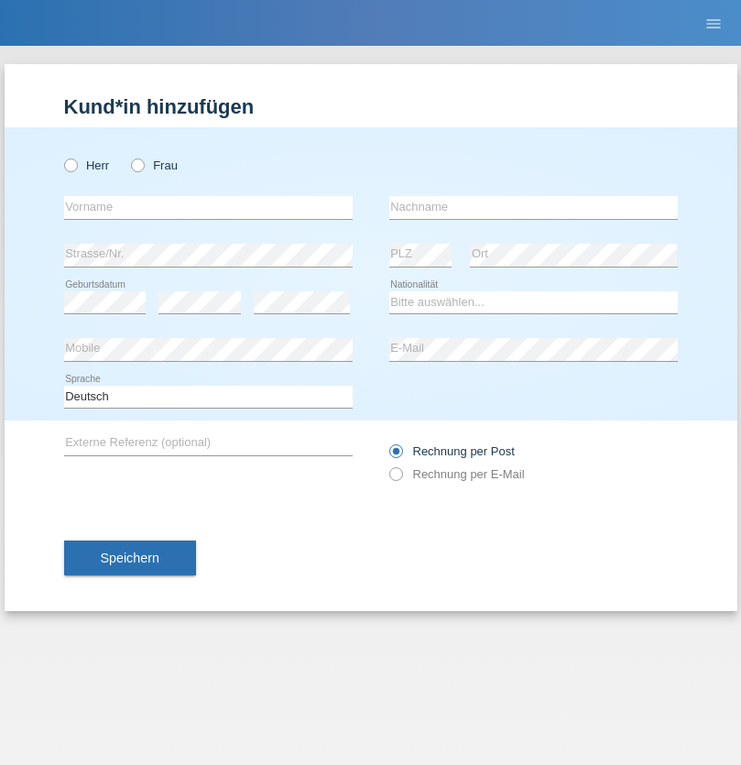
radio input "true"
click at [208, 207] on input "text" at bounding box center [208, 207] width 289 height 23
type input "[PERSON_NAME]"
click at [533, 207] on input "text" at bounding box center [533, 207] width 289 height 23
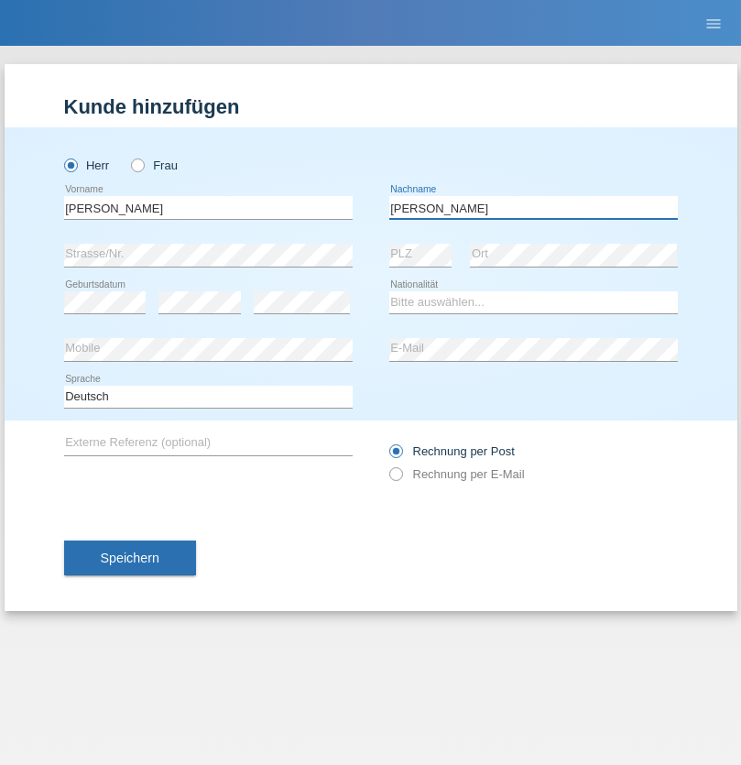
type input "[PERSON_NAME]"
select select "CH"
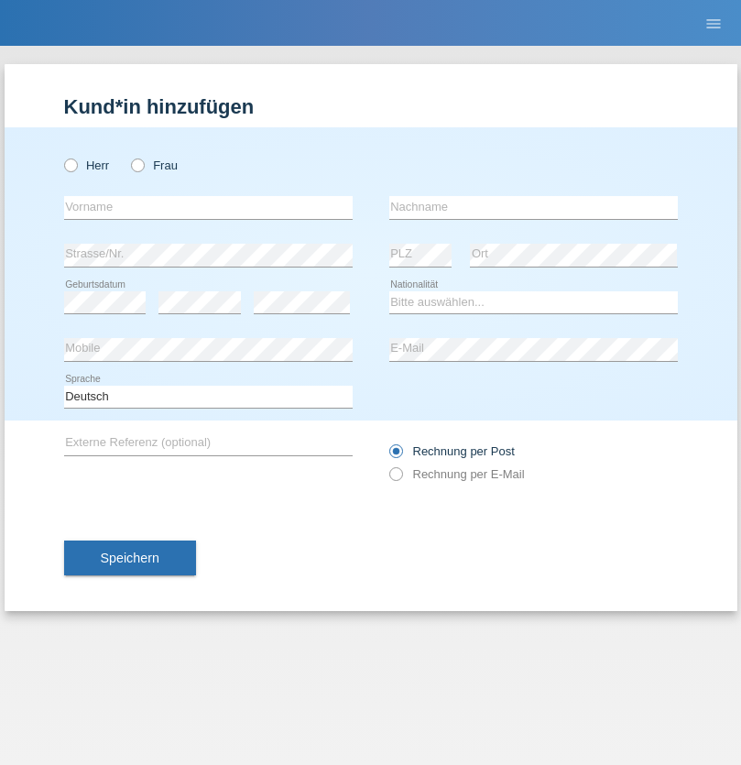
radio input "true"
click at [208, 207] on input "text" at bounding box center [208, 207] width 289 height 23
type input "Szilvia"
click at [533, 207] on input "text" at bounding box center [533, 207] width 289 height 23
type input "Olakh"
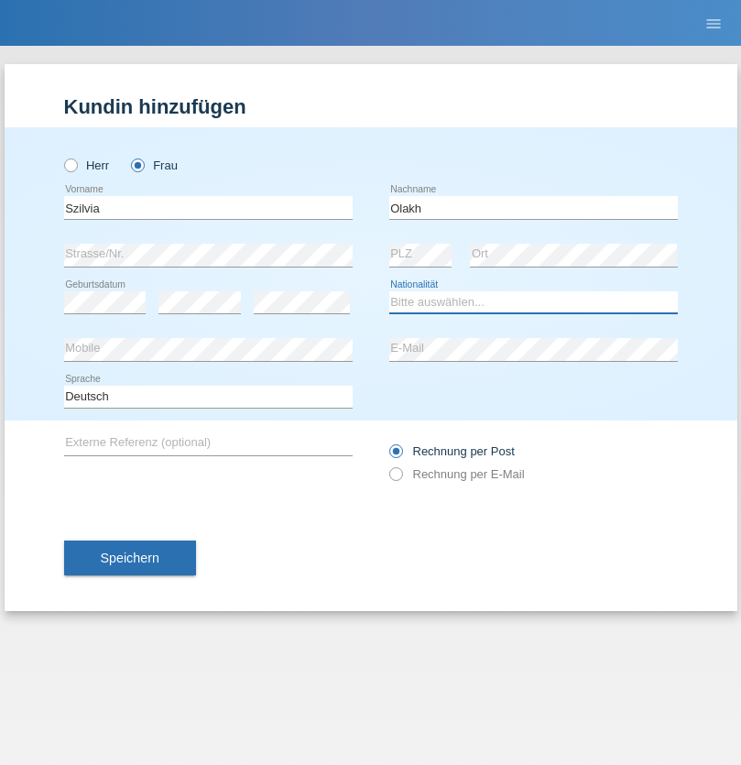
select select "UA"
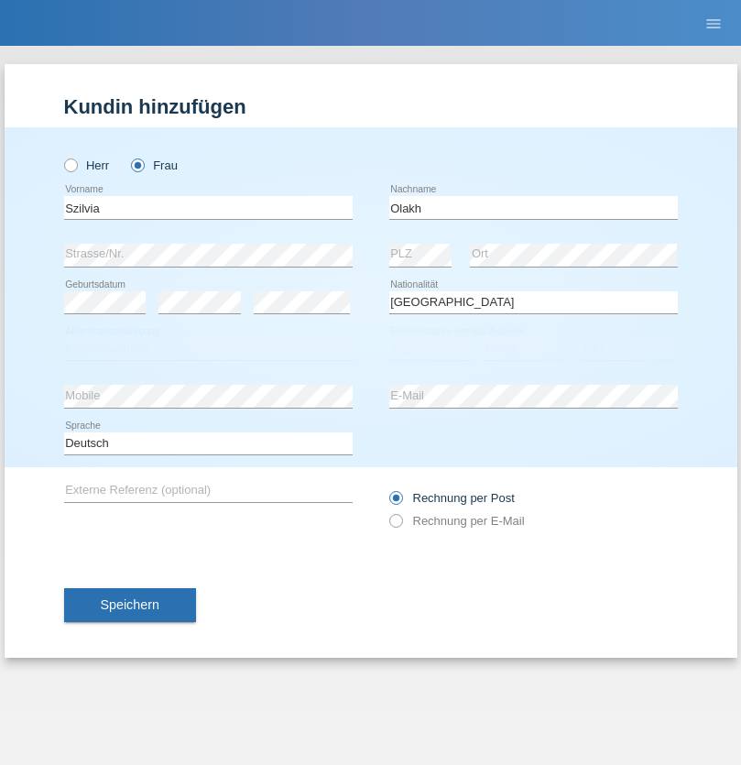
select select "C"
select select "15"
select select "09"
select select "2021"
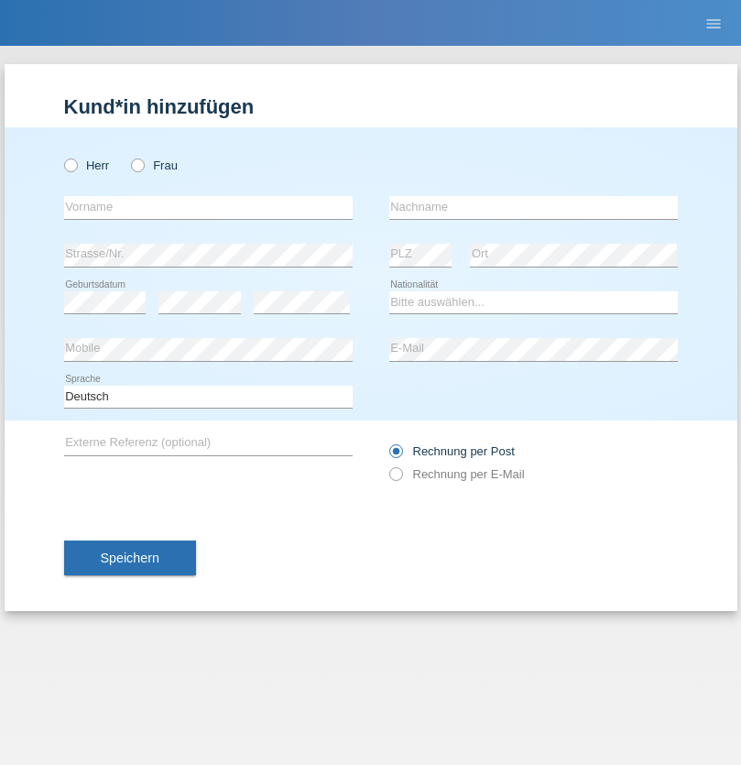
radio input "true"
click at [208, 207] on input "text" at bounding box center [208, 207] width 289 height 23
type input "Asrit"
click at [533, 207] on input "text" at bounding box center [533, 207] width 289 height 23
type input "Kupa"
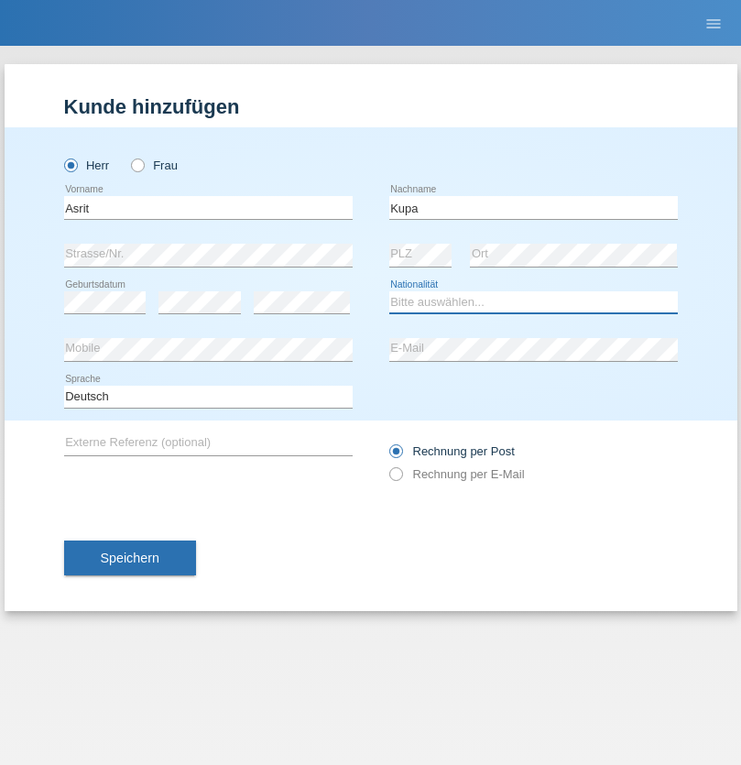
select select "MK"
select select "C"
select select "27"
select select "05"
radio input "true"
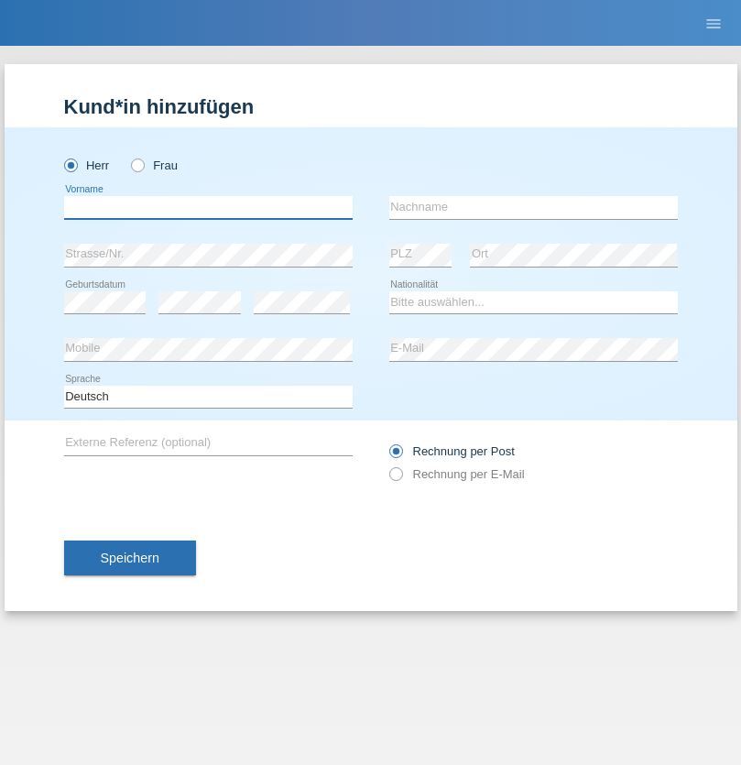
click at [208, 207] on input "text" at bounding box center [208, 207] width 289 height 23
type input "Ibrahim"
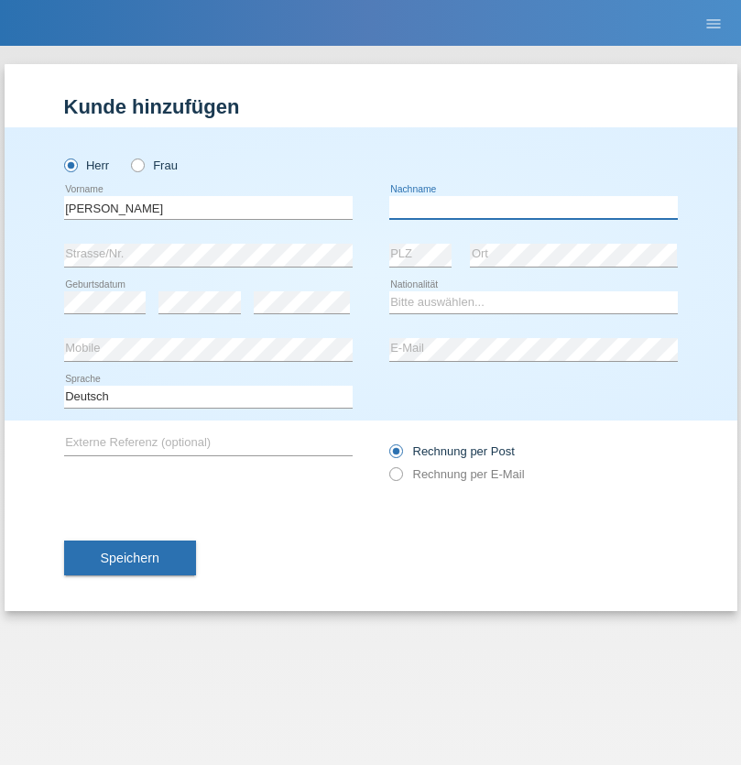
click at [533, 207] on input "text" at bounding box center [533, 207] width 289 height 23
type input "Abbas"
select select "SY"
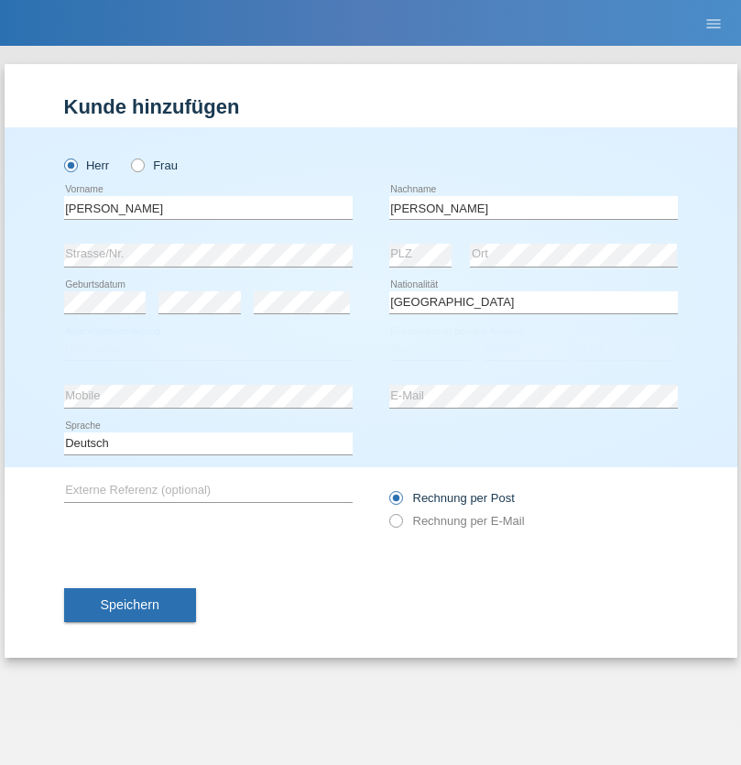
select select "C"
select select "15"
select select "09"
select select "2021"
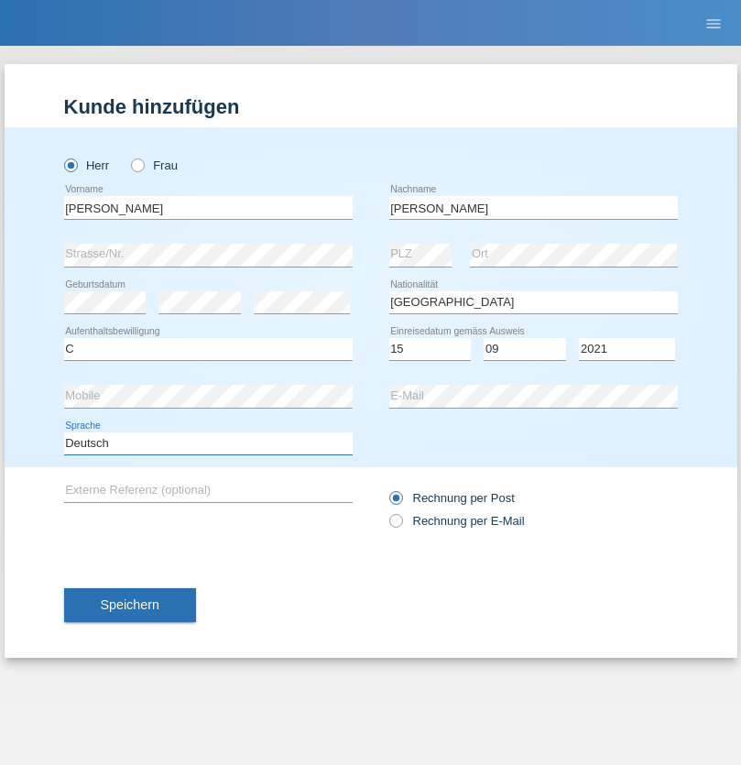
select select "en"
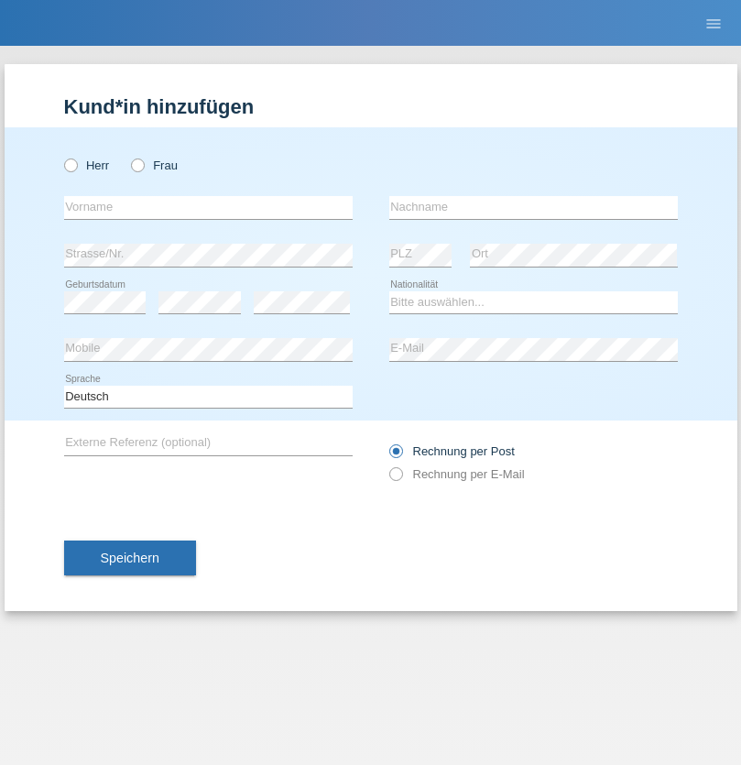
radio input "true"
select select "CH"
radio input "true"
click at [208, 207] on input "text" at bounding box center [208, 207] width 289 height 23
type input "[PERSON_NAME]"
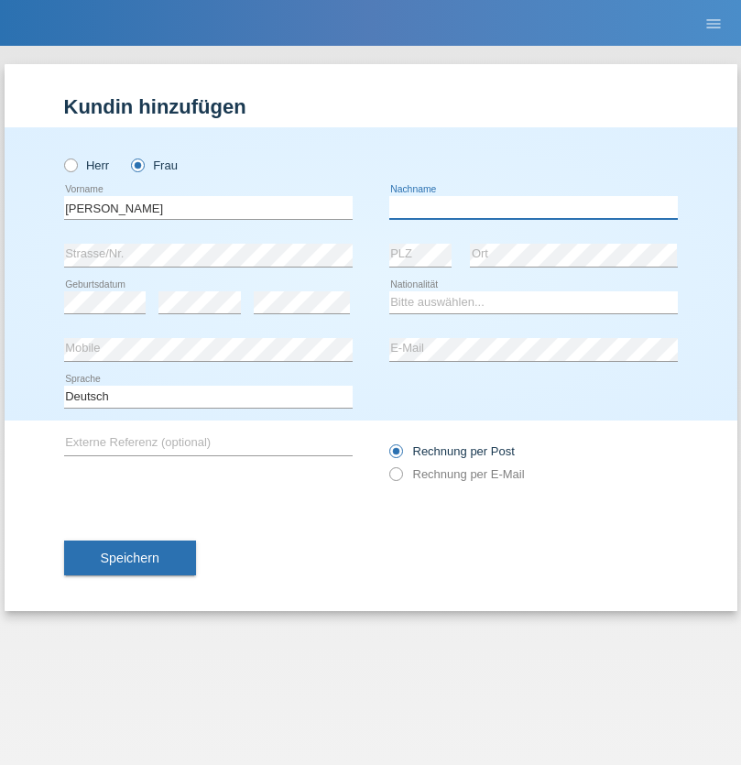
click at [533, 207] on input "text" at bounding box center [533, 207] width 289 height 23
type input "Bacic"
select select "CH"
